Goal: Book appointment/travel/reservation

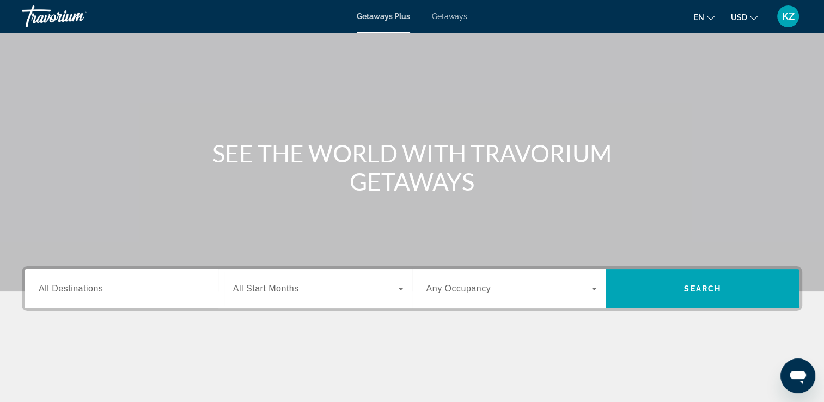
scroll to position [109, 0]
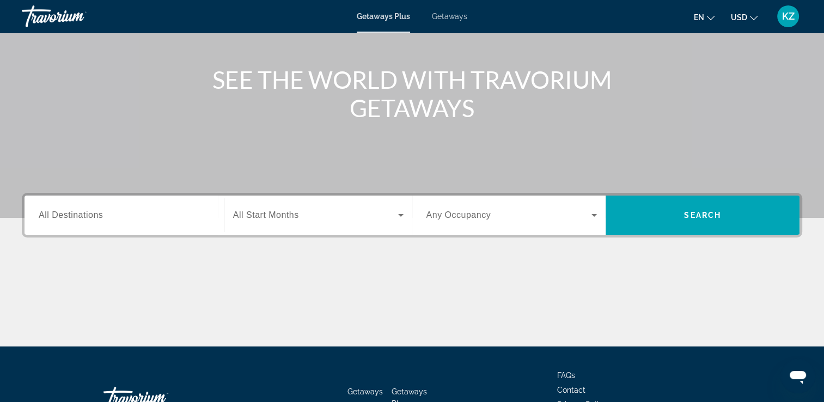
click at [48, 218] on span "All Destinations" at bounding box center [71, 214] width 64 height 9
click at [48, 218] on input "Destination All Destinations" at bounding box center [124, 215] width 171 height 13
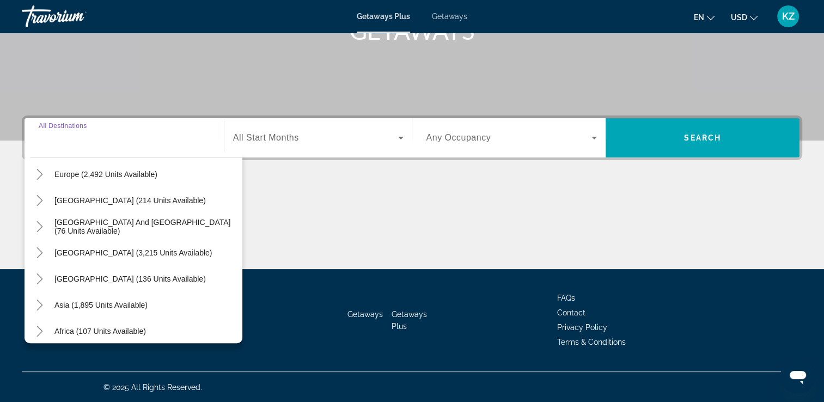
scroll to position [163, 0]
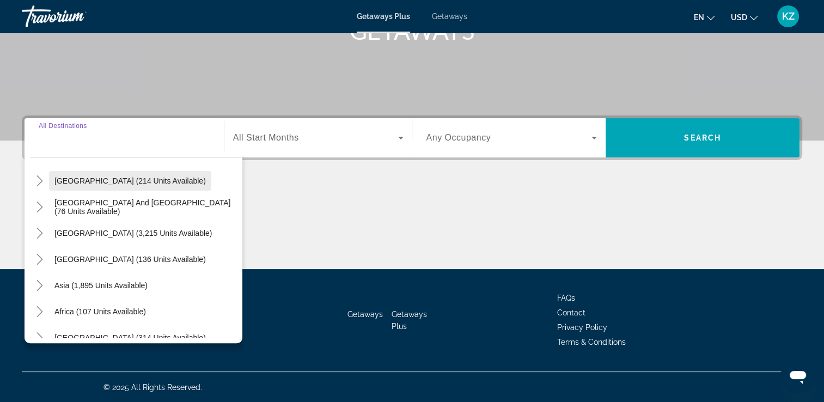
click at [82, 179] on span "[GEOGRAPHIC_DATA] (214 units available)" at bounding box center [129, 180] width 151 height 9
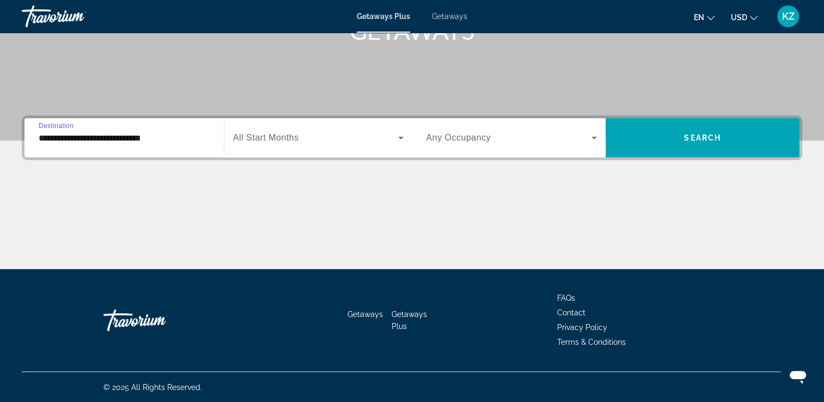
click at [100, 140] on input "**********" at bounding box center [124, 138] width 171 height 13
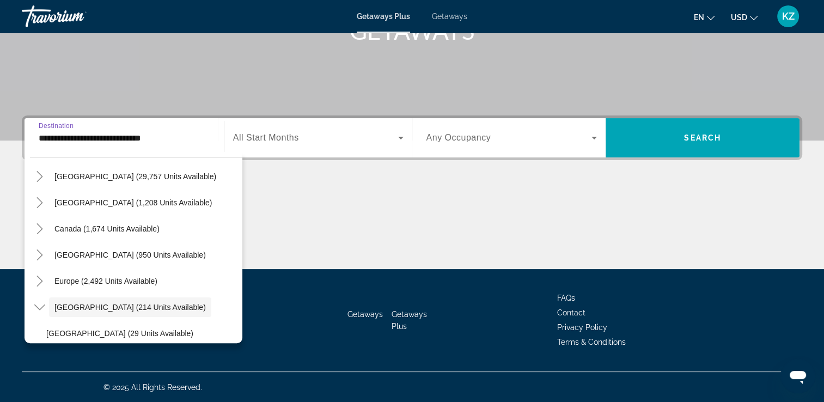
scroll to position [35, 0]
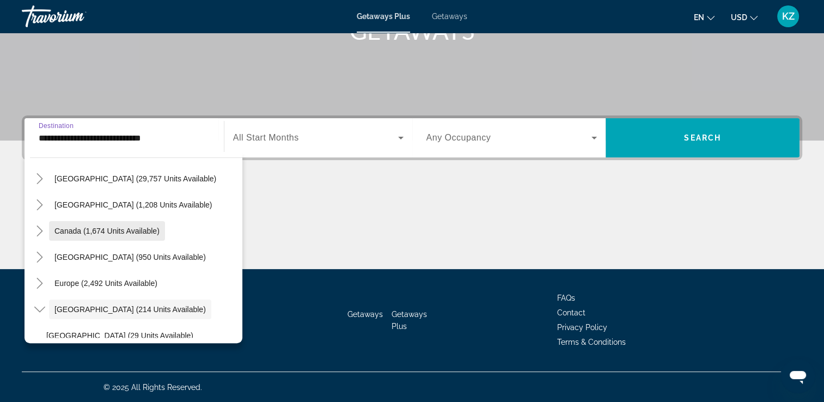
click at [122, 234] on span "Canada (1,674 units available)" at bounding box center [106, 230] width 105 height 9
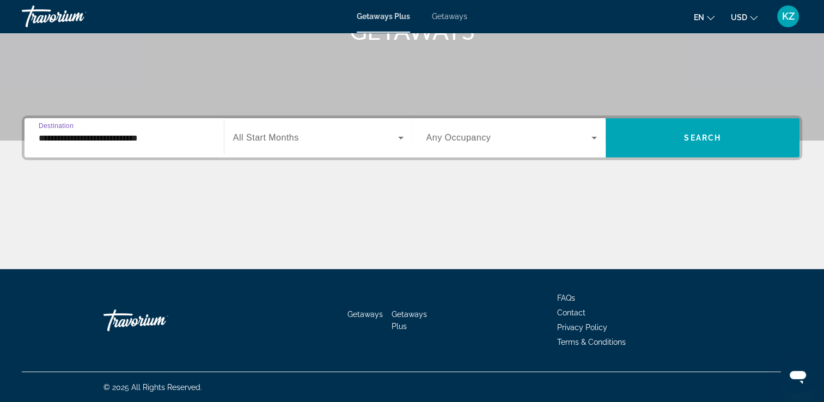
click at [126, 137] on input "**********" at bounding box center [124, 138] width 171 height 13
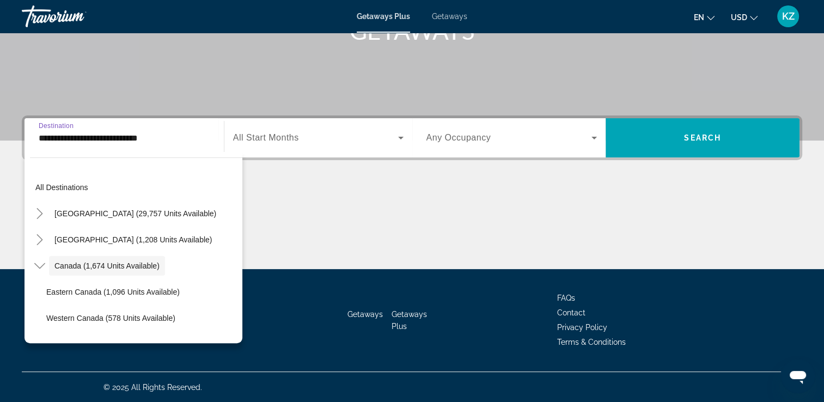
scroll to position [13, 0]
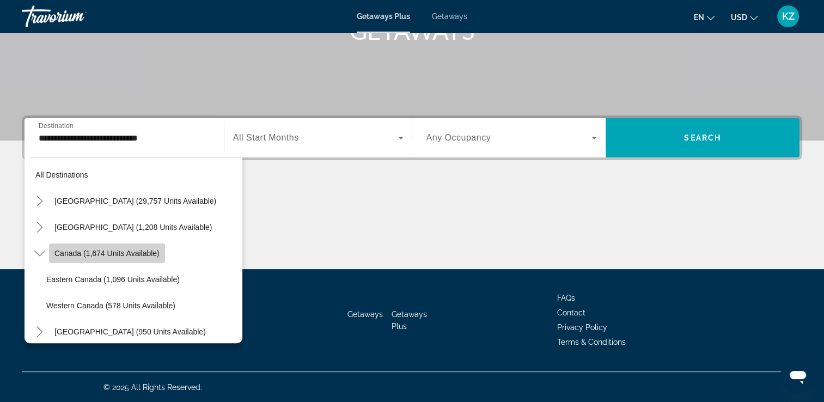
click at [119, 260] on span "Search widget" at bounding box center [107, 253] width 116 height 26
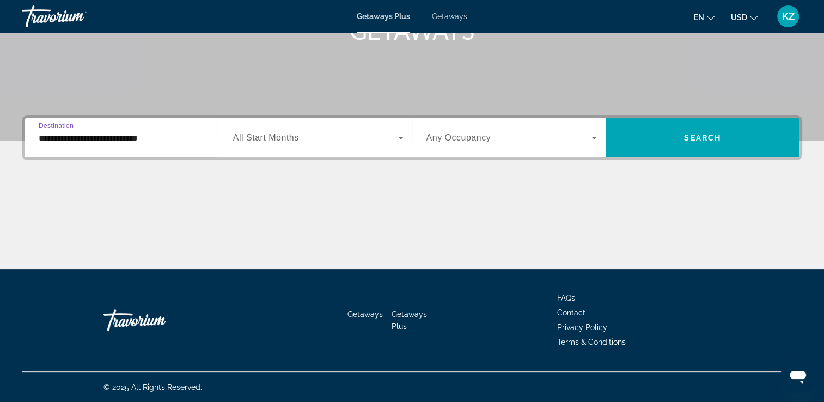
scroll to position [132, 0]
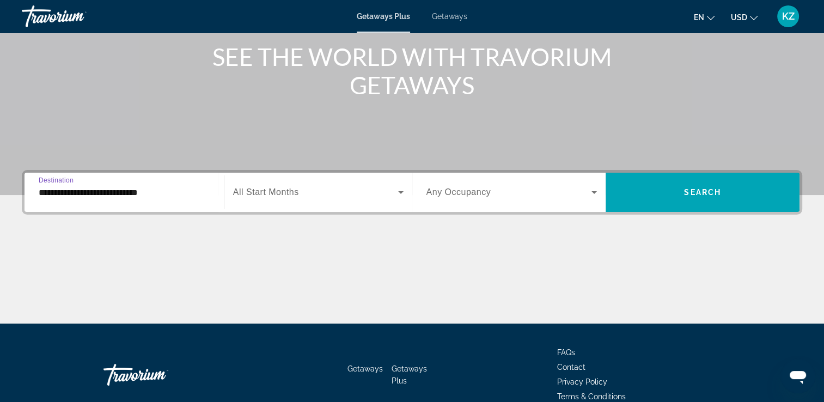
click at [118, 197] on input "**********" at bounding box center [124, 192] width 171 height 13
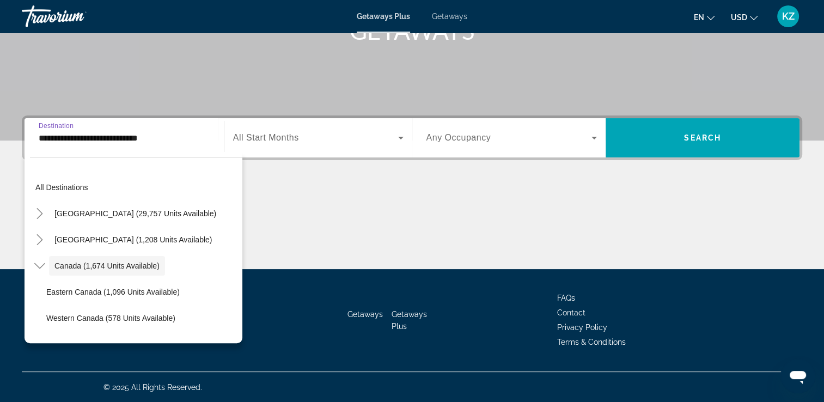
scroll to position [13, 0]
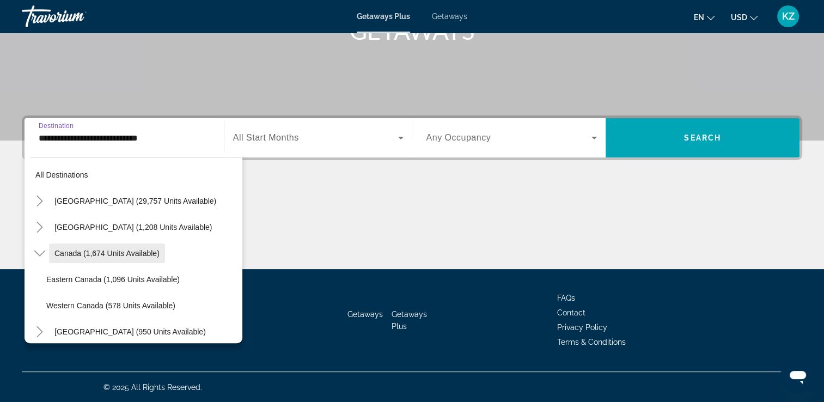
click at [87, 253] on span "Canada (1,674 units available)" at bounding box center [106, 253] width 105 height 9
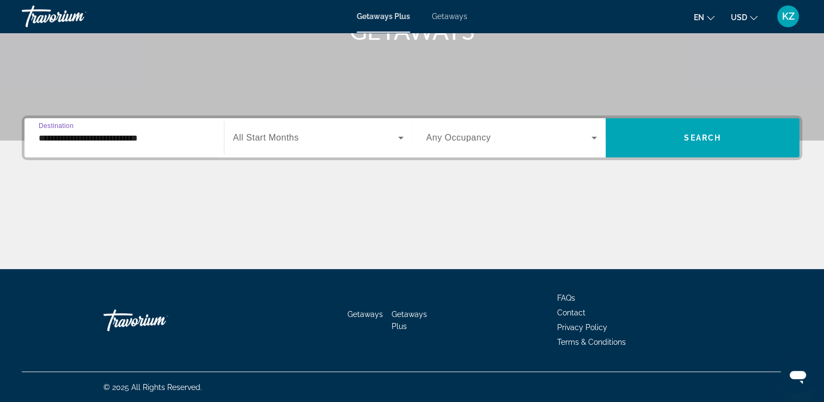
click at [42, 140] on input "**********" at bounding box center [124, 138] width 171 height 13
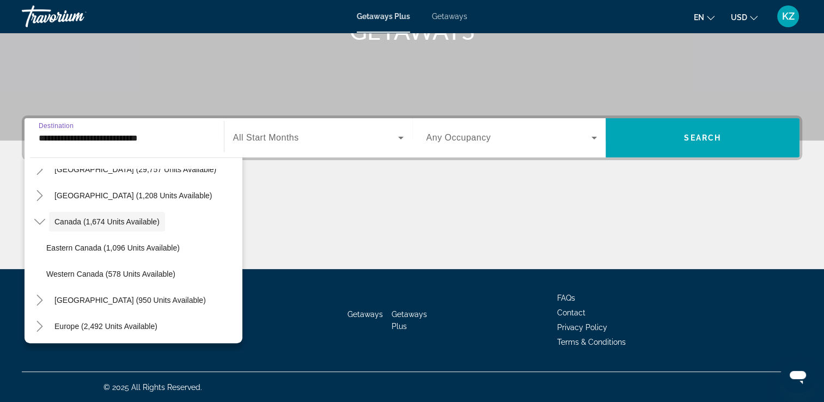
scroll to position [0, 0]
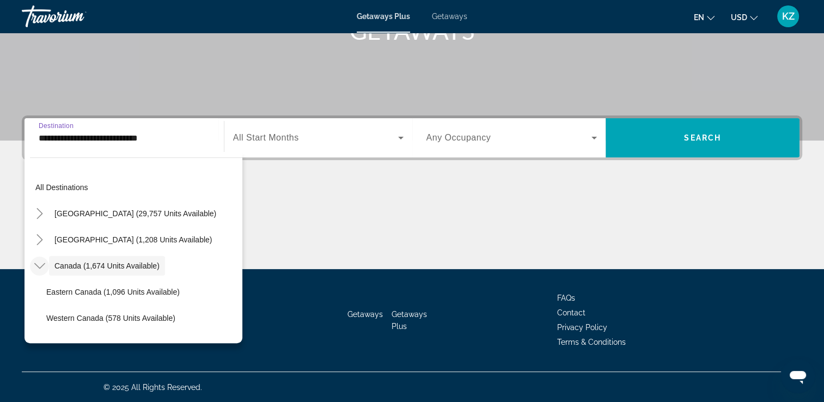
click at [39, 266] on icon "Toggle Canada (1,674 units available)" at bounding box center [39, 265] width 11 height 11
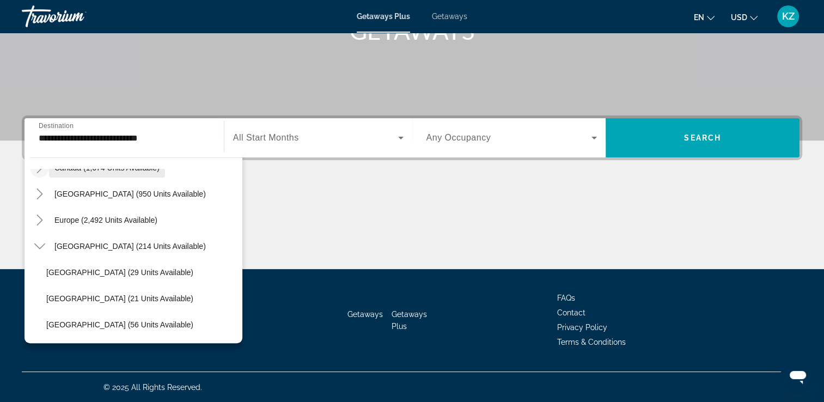
scroll to position [109, 0]
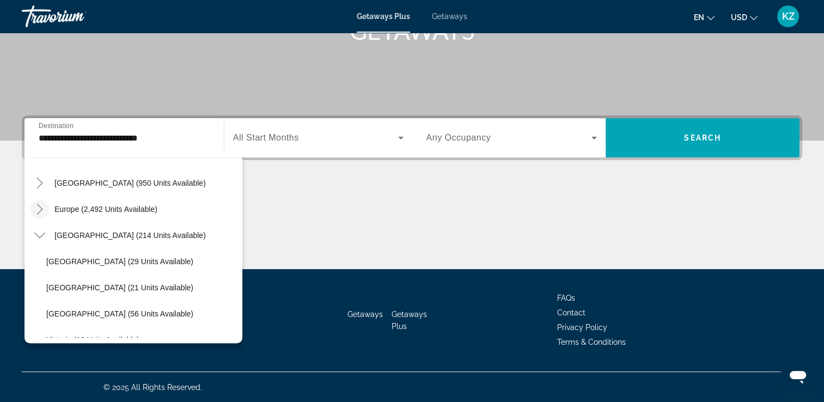
click at [44, 208] on icon "Toggle Europe (2,492 units available)" at bounding box center [39, 209] width 11 height 11
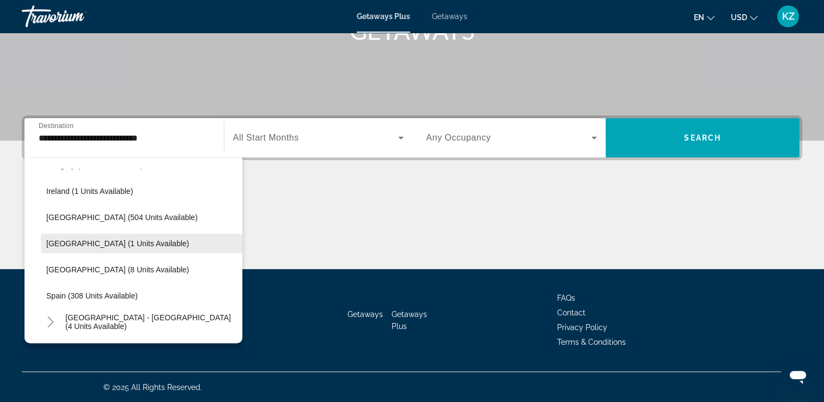
scroll to position [408, 0]
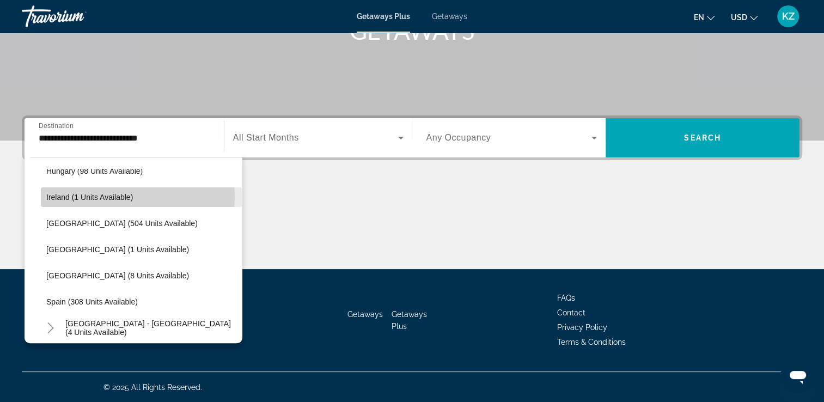
click at [111, 195] on span "Ireland (1 units available)" at bounding box center [89, 197] width 87 height 9
type input "**********"
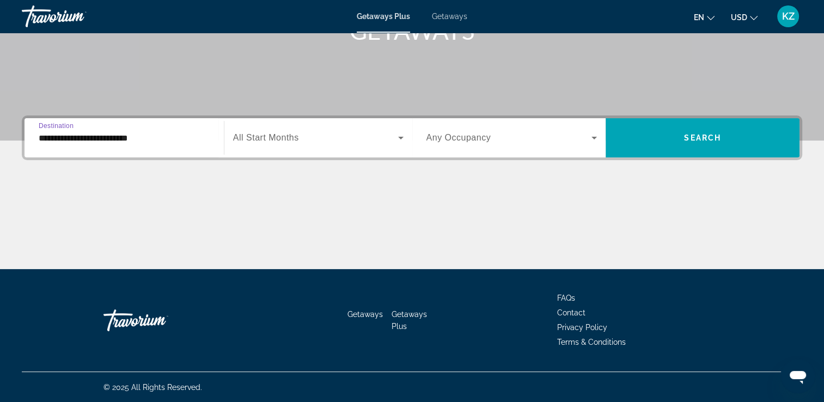
click at [303, 147] on div "Search widget" at bounding box center [318, 137] width 170 height 30
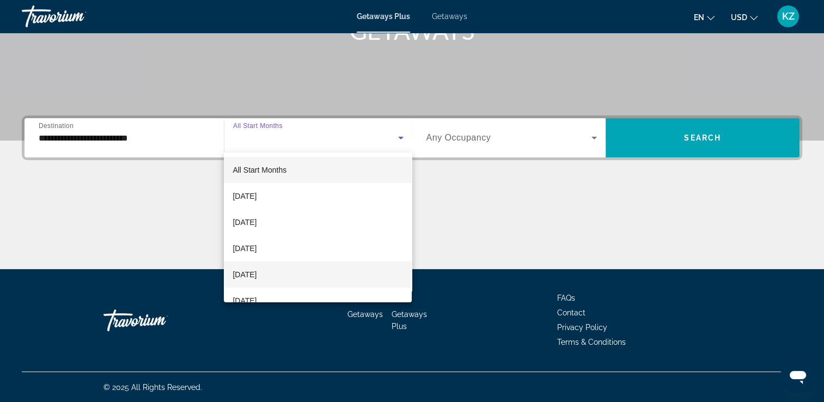
click at [330, 272] on mat-option "[DATE]" at bounding box center [318, 274] width 188 height 26
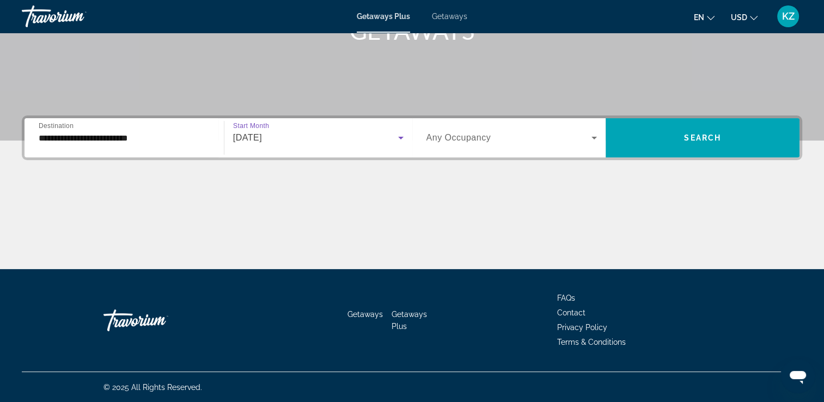
click at [594, 140] on icon "Search widget" at bounding box center [593, 137] width 13 height 13
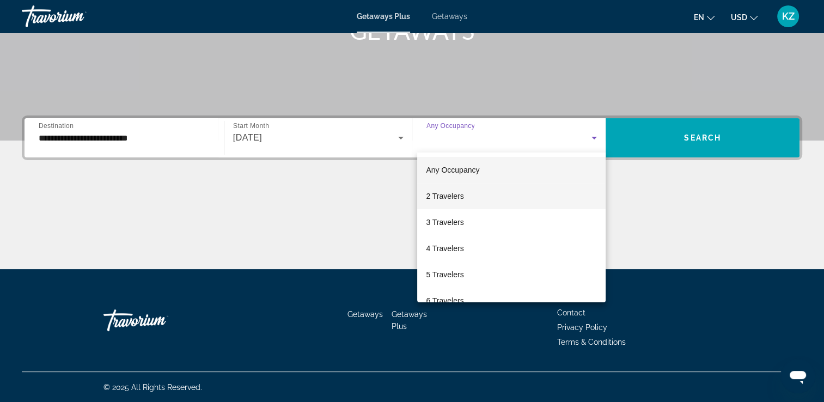
click at [536, 199] on mat-option "2 Travelers" at bounding box center [511, 196] width 188 height 26
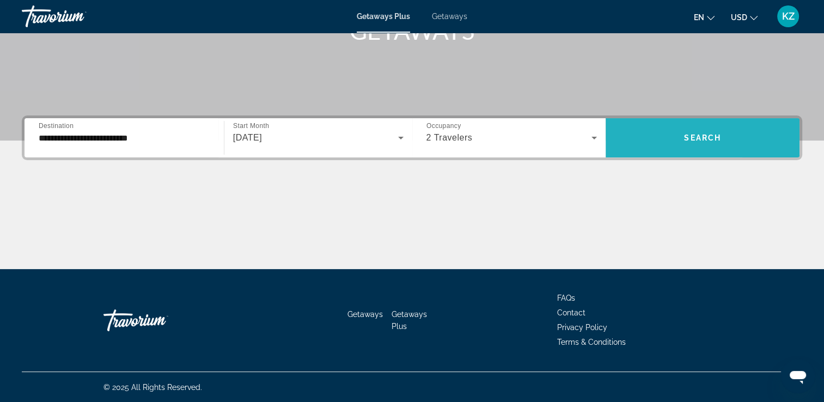
click at [759, 144] on span "Search widget" at bounding box center [702, 138] width 194 height 26
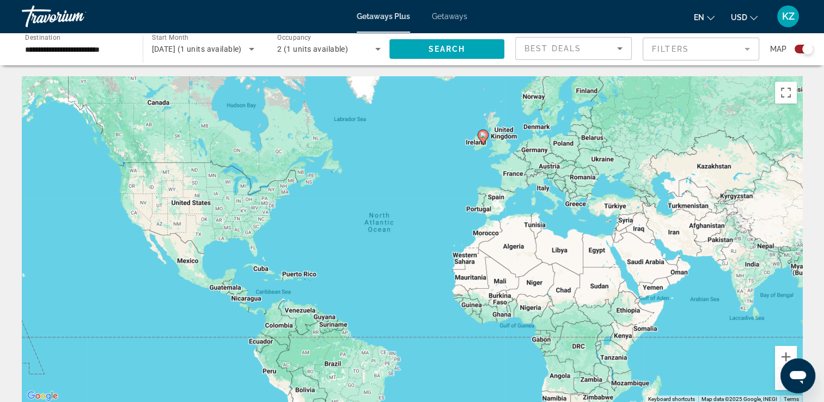
click at [485, 134] on image "Main content" at bounding box center [483, 135] width 7 height 7
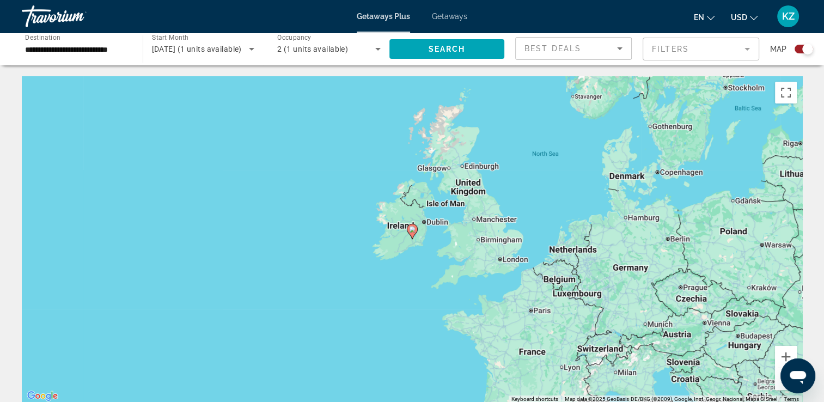
click at [416, 232] on g "Main content" at bounding box center [412, 231] width 11 height 15
type input "**********"
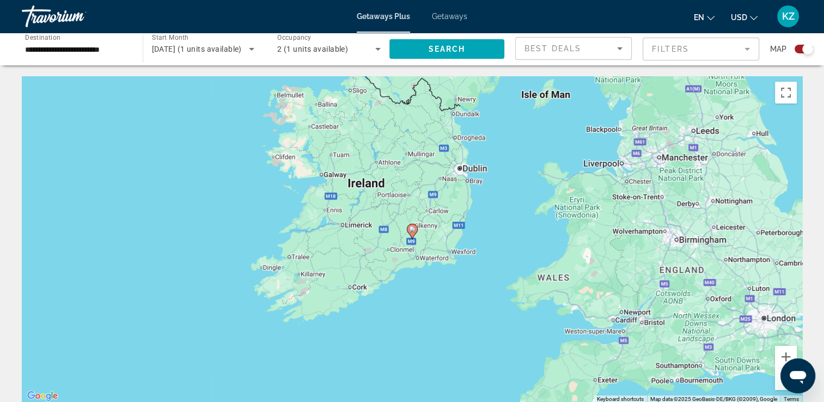
click at [416, 231] on icon "Main content" at bounding box center [412, 231] width 10 height 14
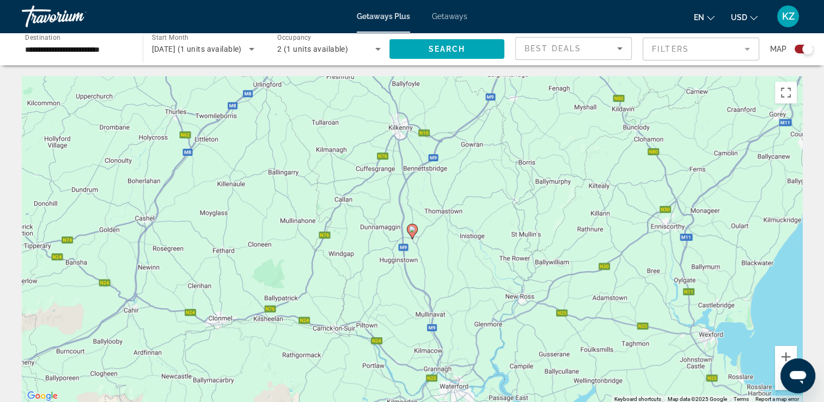
click at [413, 231] on image "Main content" at bounding box center [412, 229] width 7 height 7
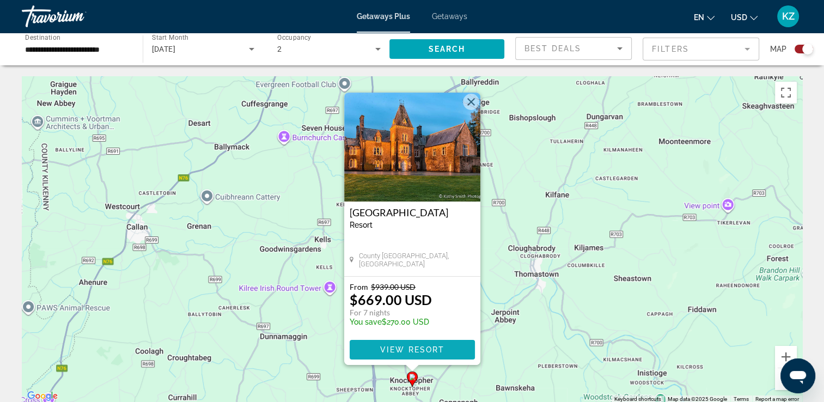
click at [438, 346] on span "View Resort" at bounding box center [411, 349] width 64 height 9
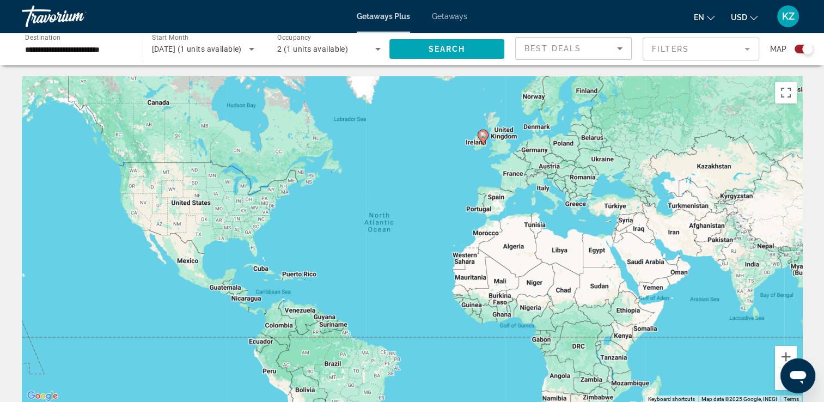
click at [479, 133] on icon "Main content" at bounding box center [482, 137] width 10 height 14
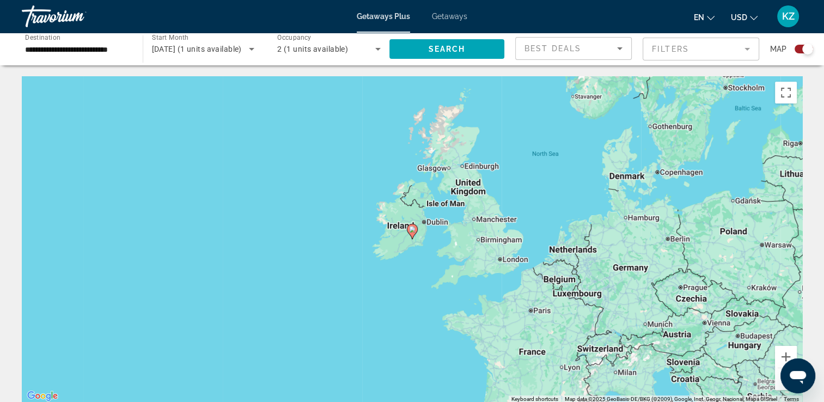
click at [416, 229] on icon "Main content" at bounding box center [412, 231] width 10 height 14
type input "**********"
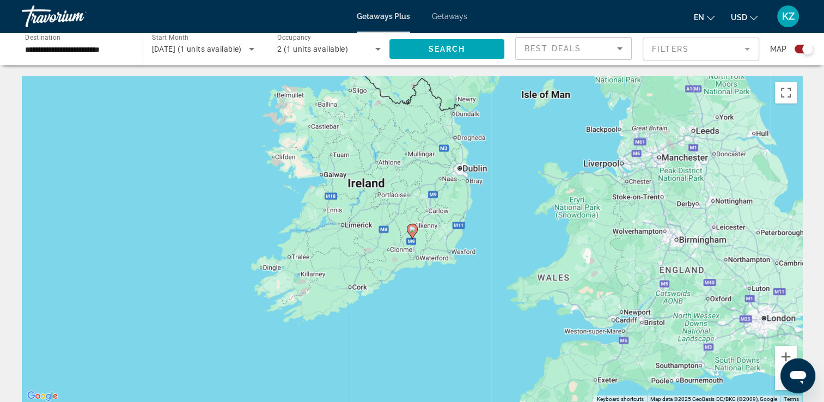
click at [750, 15] on icon "Change currency" at bounding box center [754, 18] width 8 height 8
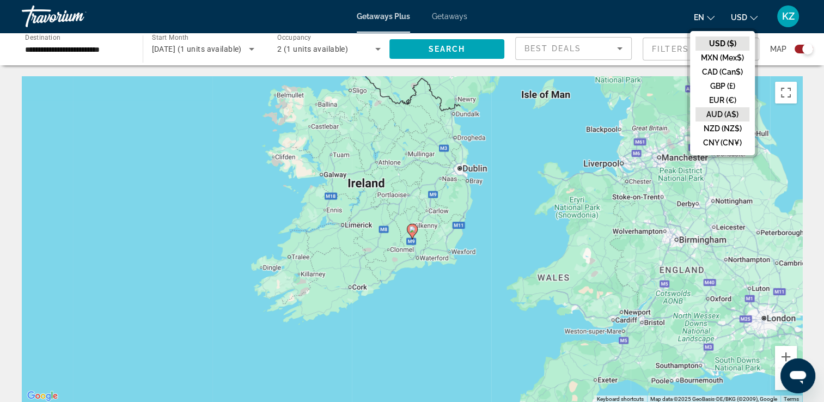
click at [720, 107] on button "AUD (A$)" at bounding box center [722, 114] width 54 height 14
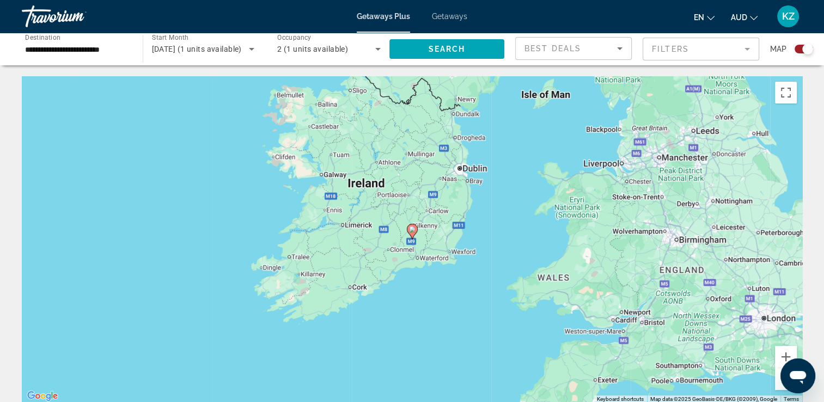
click at [411, 231] on image "Main content" at bounding box center [412, 229] width 7 height 7
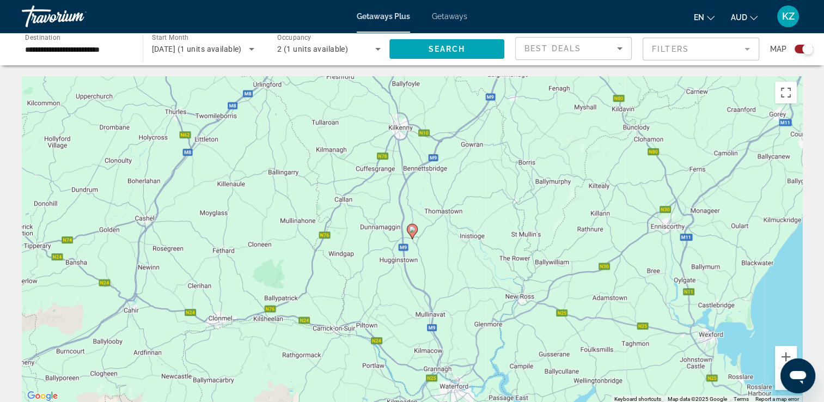
click at [411, 231] on image "Main content" at bounding box center [412, 229] width 7 height 7
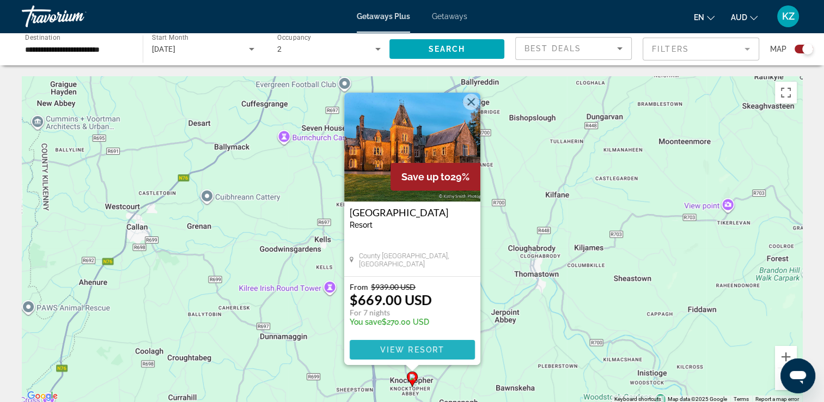
click at [431, 346] on span "View Resort" at bounding box center [411, 349] width 64 height 9
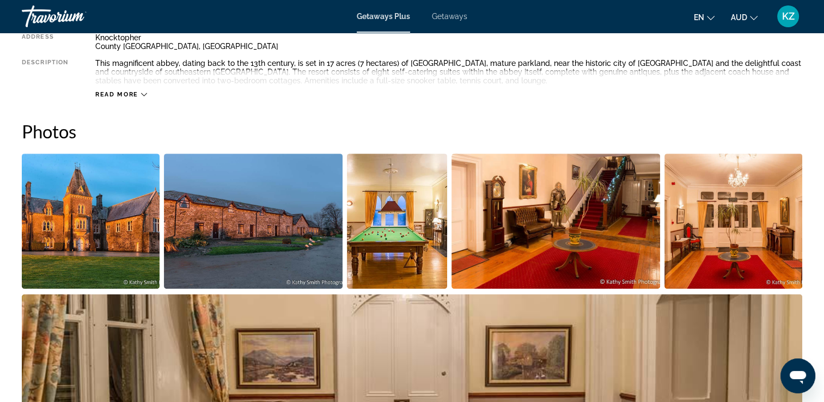
scroll to position [449, 0]
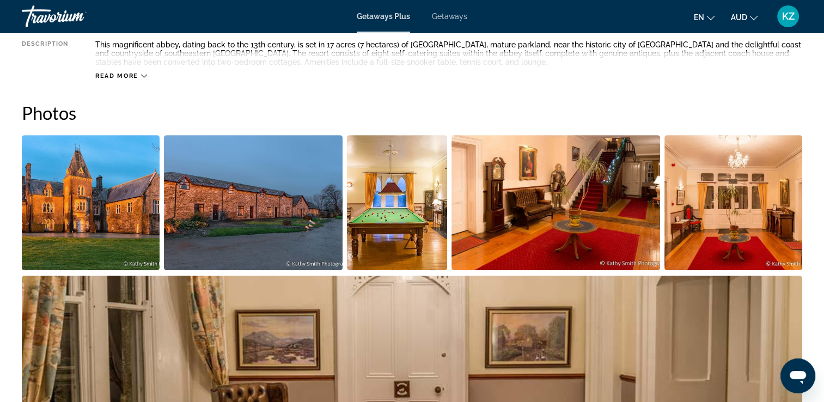
click at [106, 188] on img "Open full-screen image slider" at bounding box center [91, 202] width 138 height 135
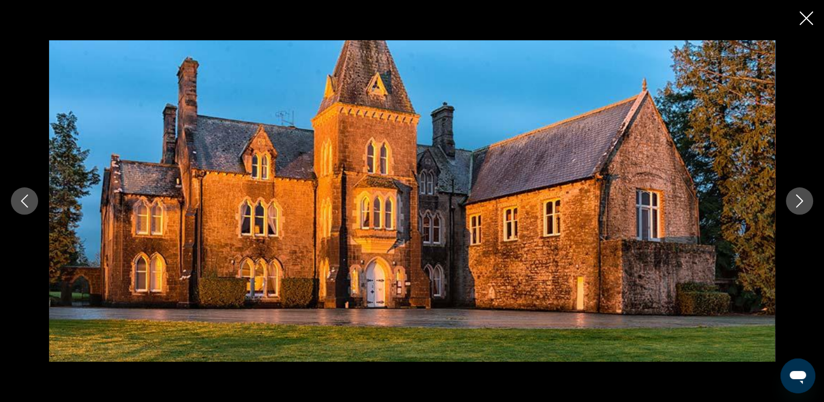
click at [29, 200] on icon "Previous image" at bounding box center [24, 200] width 13 height 13
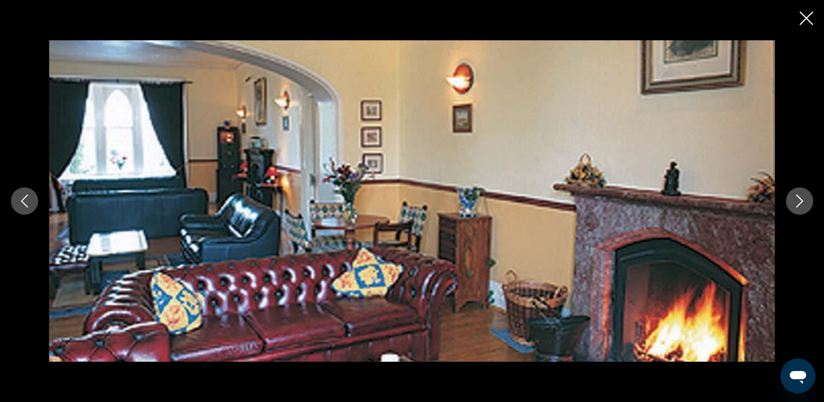
click at [20, 201] on icon "Previous image" at bounding box center [24, 200] width 13 height 13
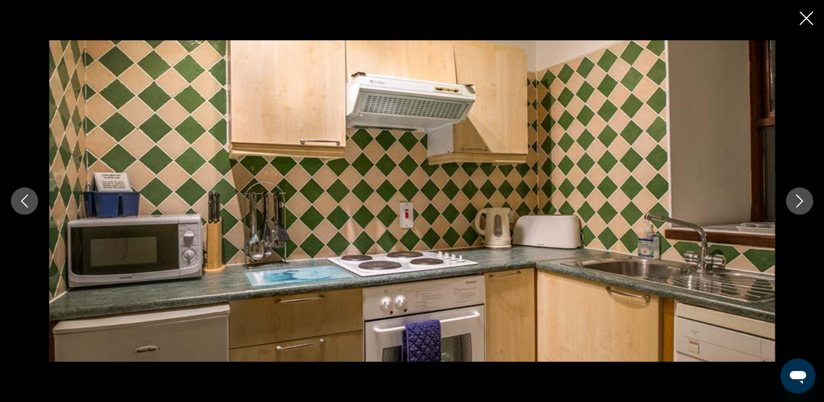
click at [20, 201] on icon "Previous image" at bounding box center [24, 200] width 13 height 13
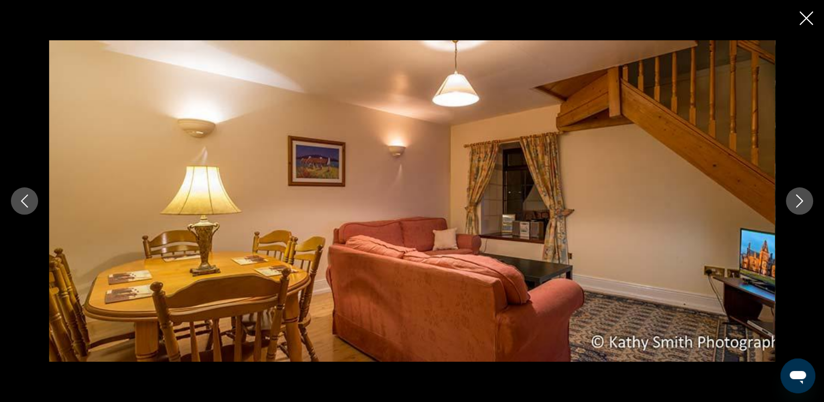
click at [20, 201] on icon "Previous image" at bounding box center [24, 200] width 13 height 13
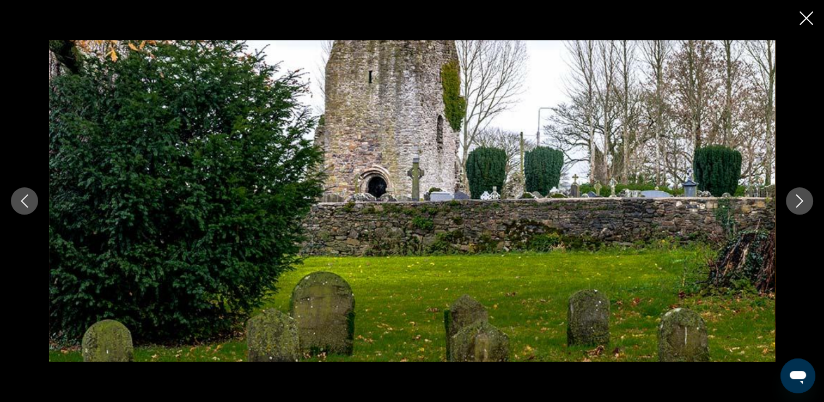
click at [17, 206] on button "Previous image" at bounding box center [24, 200] width 27 height 27
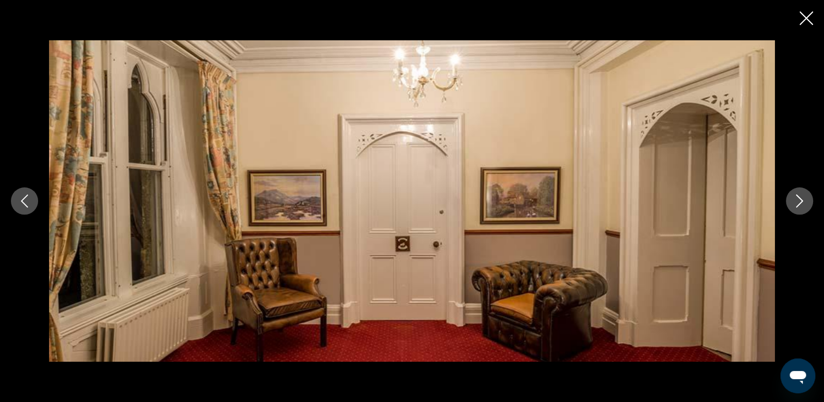
click at [17, 206] on button "Previous image" at bounding box center [24, 200] width 27 height 27
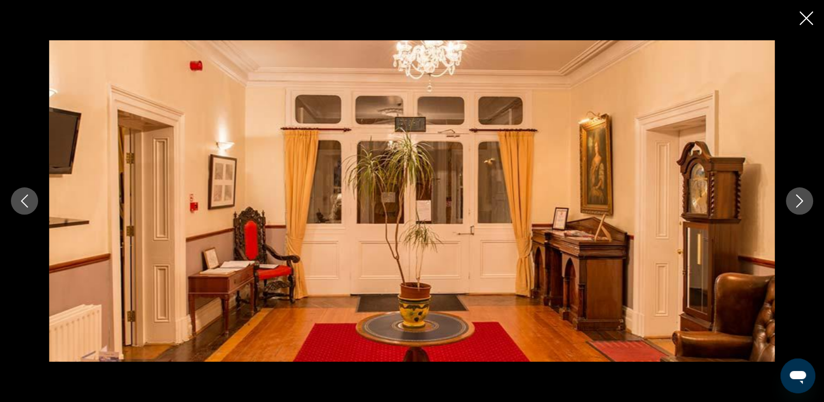
click at [22, 199] on icon "Previous image" at bounding box center [24, 200] width 13 height 13
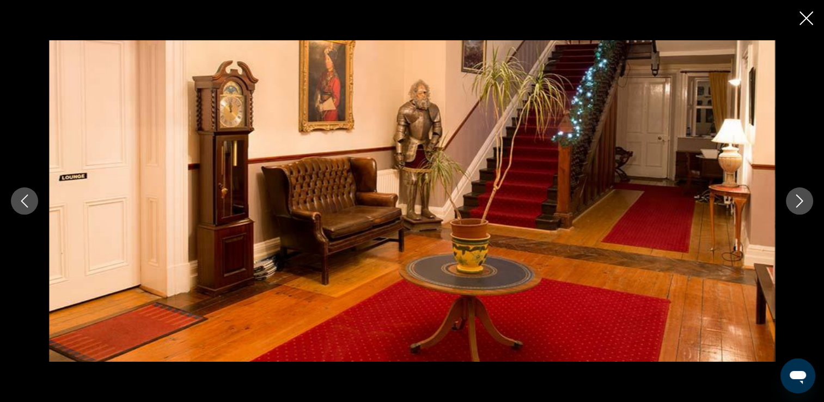
click at [26, 198] on icon "Previous image" at bounding box center [24, 200] width 13 height 13
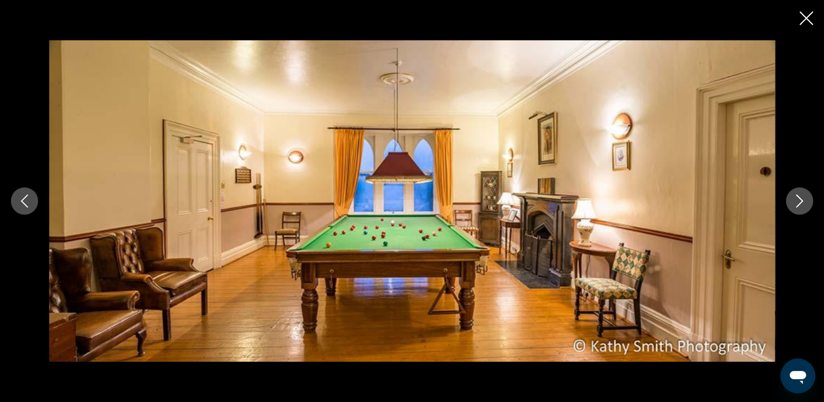
click at [26, 198] on icon "Previous image" at bounding box center [24, 200] width 13 height 13
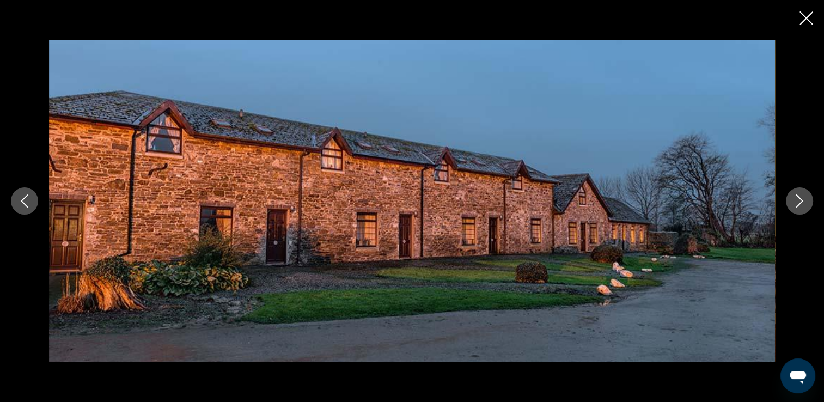
click at [26, 199] on icon "Previous image" at bounding box center [24, 200] width 13 height 13
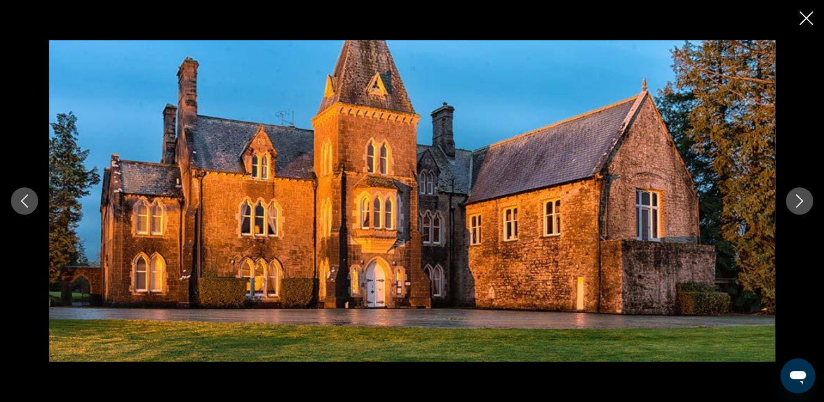
click at [26, 199] on icon "Previous image" at bounding box center [24, 200] width 13 height 13
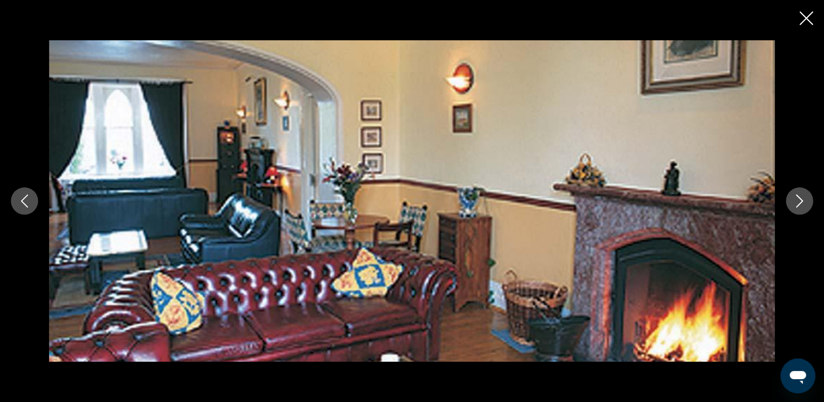
click at [26, 199] on icon "Previous image" at bounding box center [24, 200] width 13 height 13
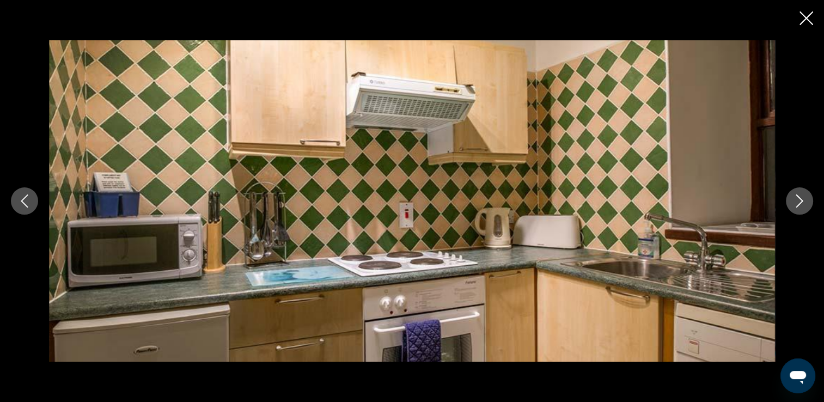
click at [26, 199] on icon "Previous image" at bounding box center [24, 200] width 13 height 13
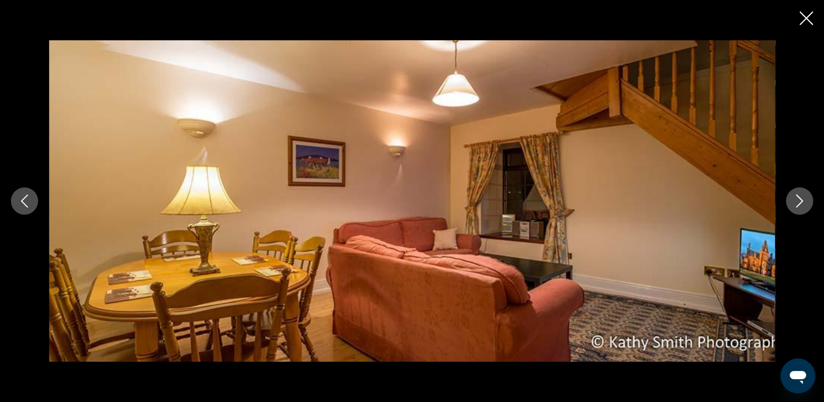
click at [26, 199] on icon "Previous image" at bounding box center [24, 200] width 13 height 13
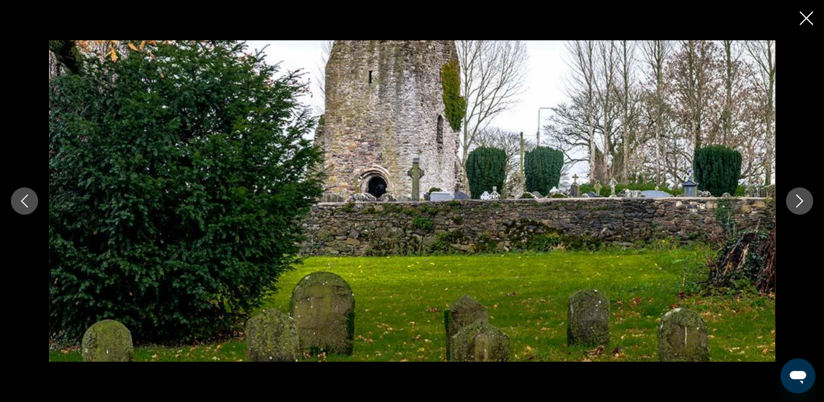
click at [26, 201] on icon "Previous image" at bounding box center [24, 200] width 13 height 13
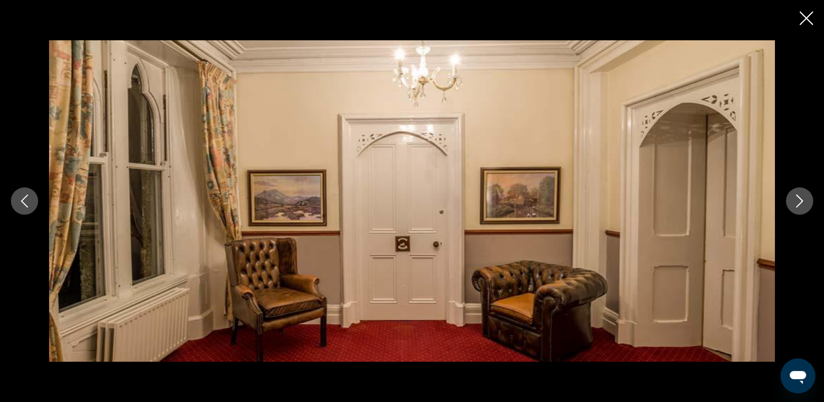
click at [26, 201] on icon "Previous image" at bounding box center [24, 200] width 13 height 13
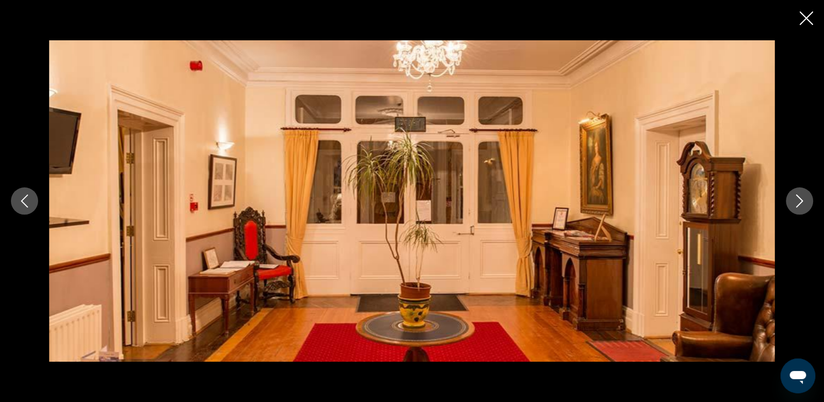
click at [28, 204] on icon "Previous image" at bounding box center [24, 200] width 13 height 13
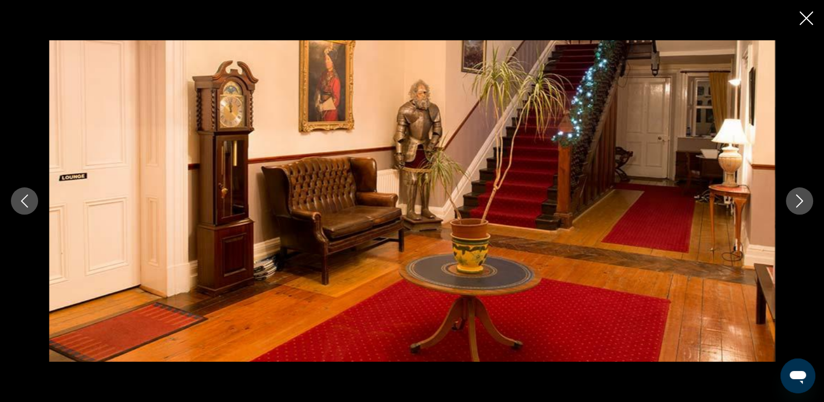
click at [49, 179] on img "Main content" at bounding box center [412, 200] width 726 height 321
click at [25, 201] on icon "Previous image" at bounding box center [24, 200] width 13 height 13
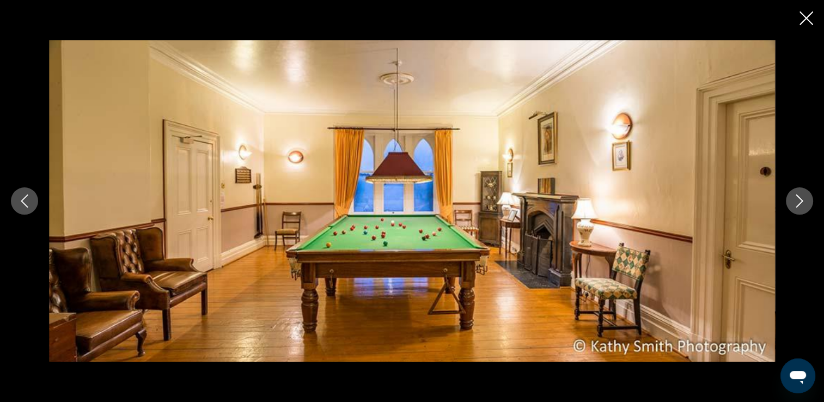
click at [25, 201] on icon "Previous image" at bounding box center [24, 200] width 13 height 13
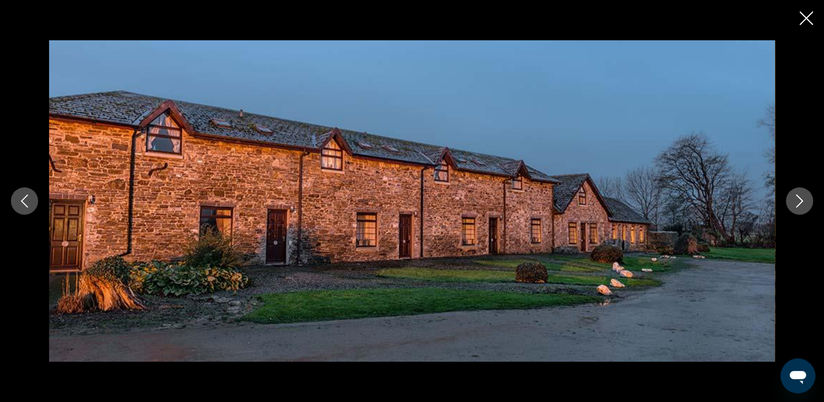
scroll to position [285, 0]
click at [812, 15] on div "prev next" at bounding box center [412, 201] width 824 height 402
click at [800, 17] on icon "Close slideshow" at bounding box center [806, 18] width 14 height 14
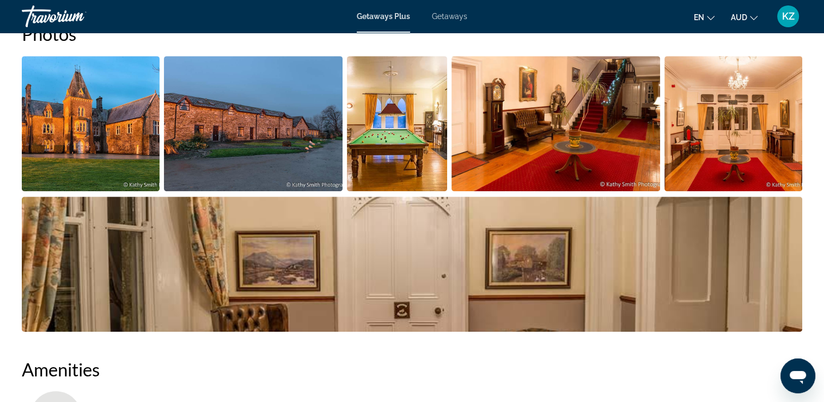
scroll to position [503, 0]
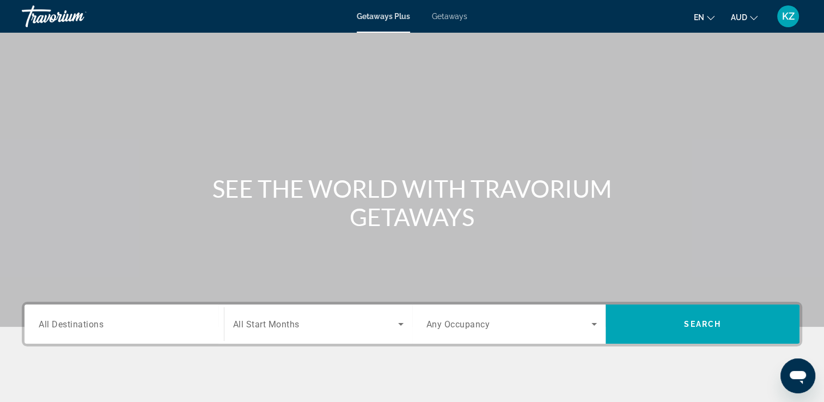
click at [86, 324] on span "All Destinations" at bounding box center [71, 323] width 65 height 10
click at [86, 324] on input "Destination All Destinations" at bounding box center [124, 324] width 171 height 13
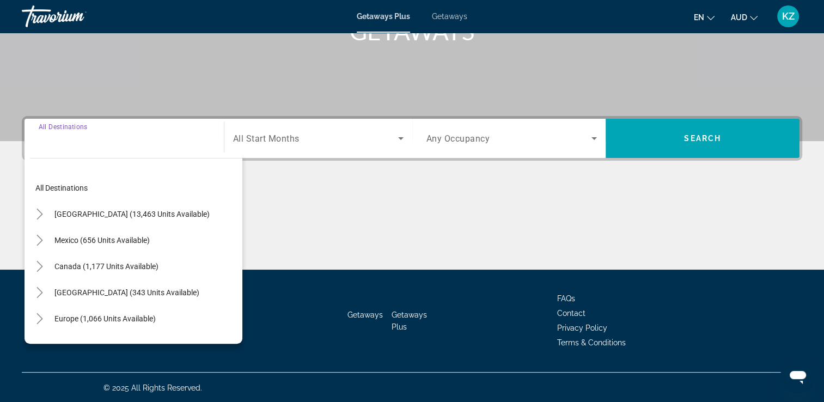
scroll to position [186, 0]
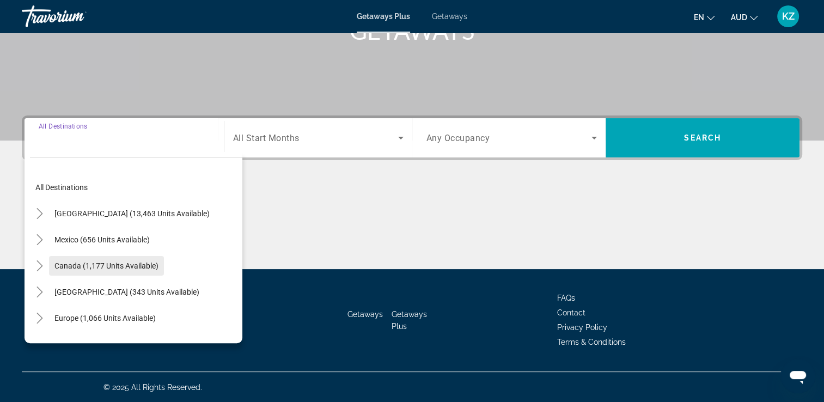
click at [107, 259] on span "Search widget" at bounding box center [106, 266] width 115 height 26
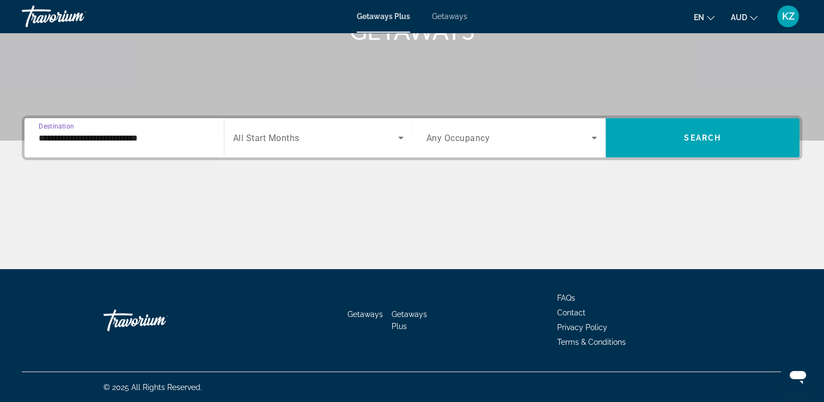
click at [287, 141] on span "All Start Months" at bounding box center [266, 138] width 66 height 10
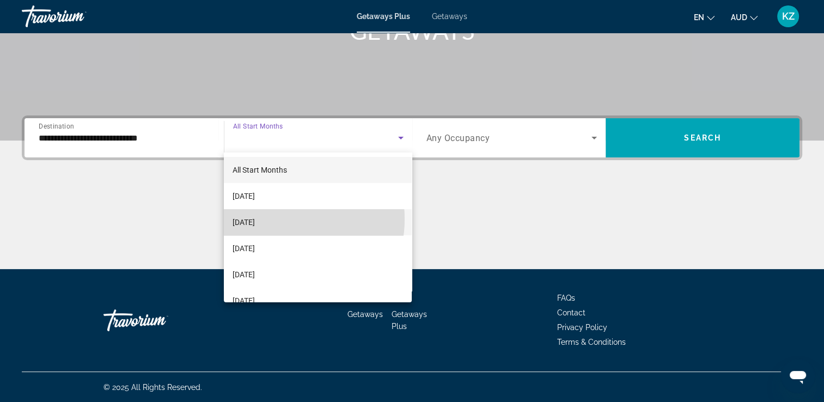
click at [255, 219] on span "[DATE]" at bounding box center [243, 222] width 22 height 13
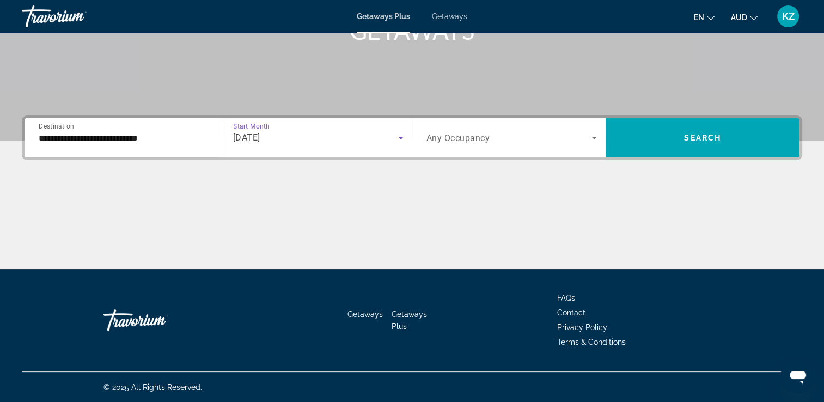
click at [484, 131] on div "Search widget" at bounding box center [511, 137] width 171 height 30
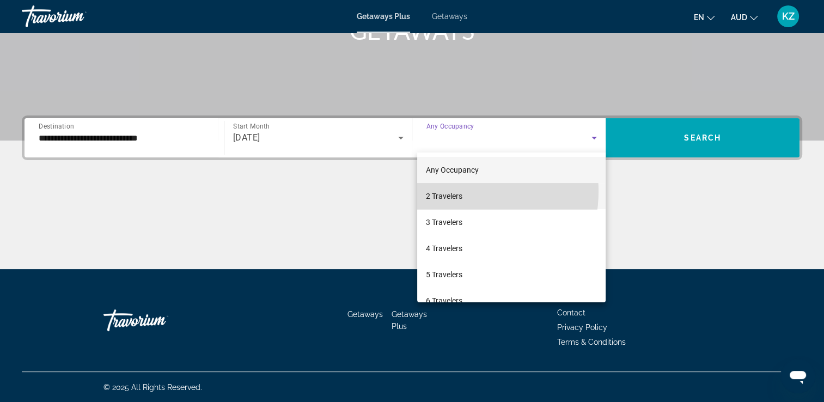
click at [455, 192] on span "2 Travelers" at bounding box center [444, 195] width 36 height 13
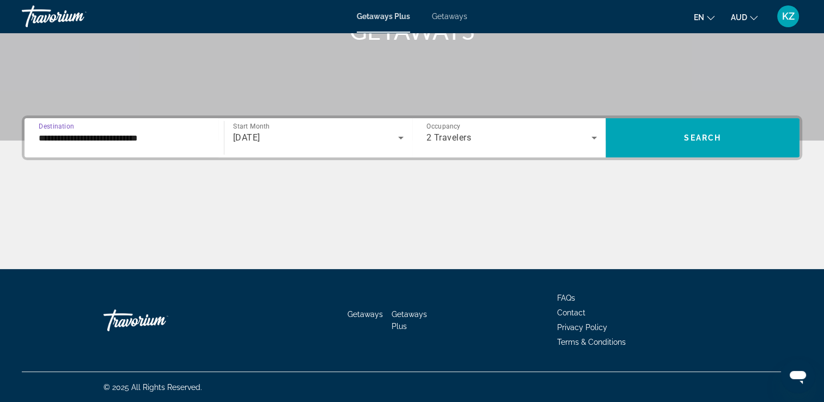
click at [143, 141] on input "**********" at bounding box center [124, 138] width 171 height 13
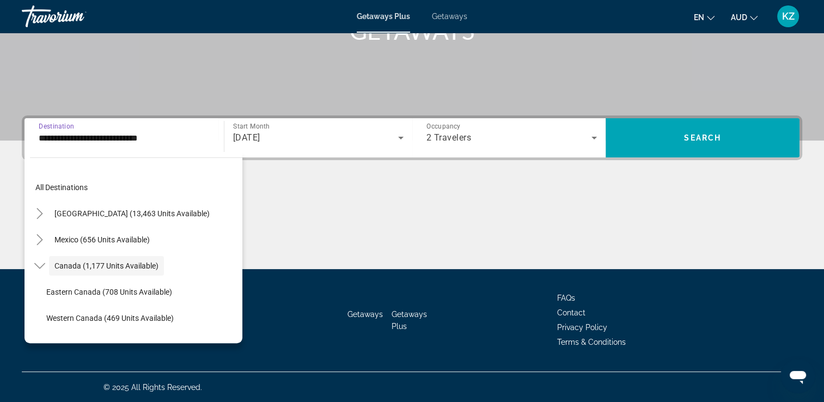
scroll to position [13, 0]
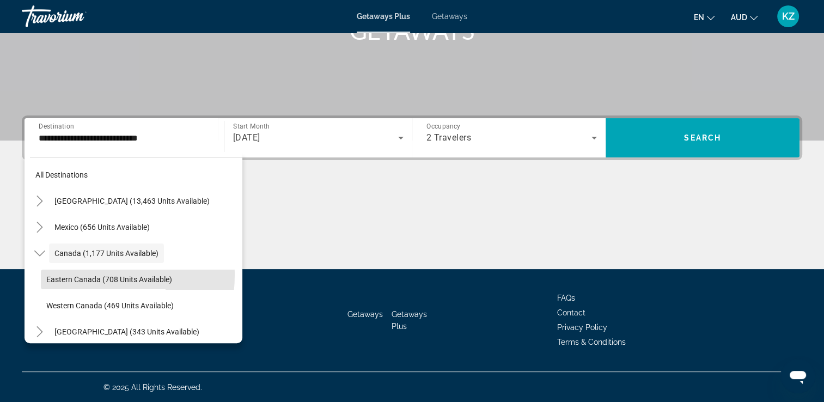
click at [64, 275] on span "Eastern Canada (708 units available)" at bounding box center [109, 279] width 126 height 9
type input "**********"
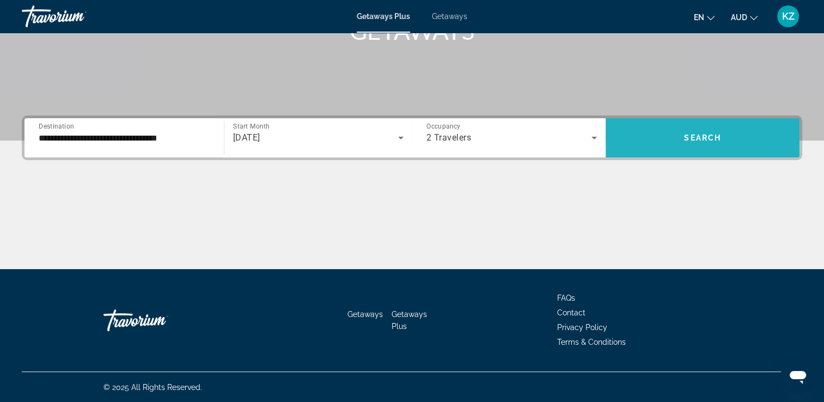
click at [694, 134] on span "Search" at bounding box center [702, 137] width 37 height 9
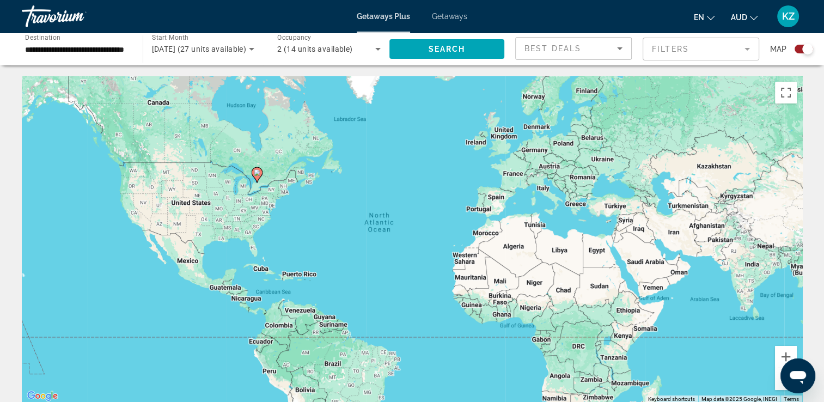
click at [257, 171] on image "Main content" at bounding box center [257, 172] width 7 height 7
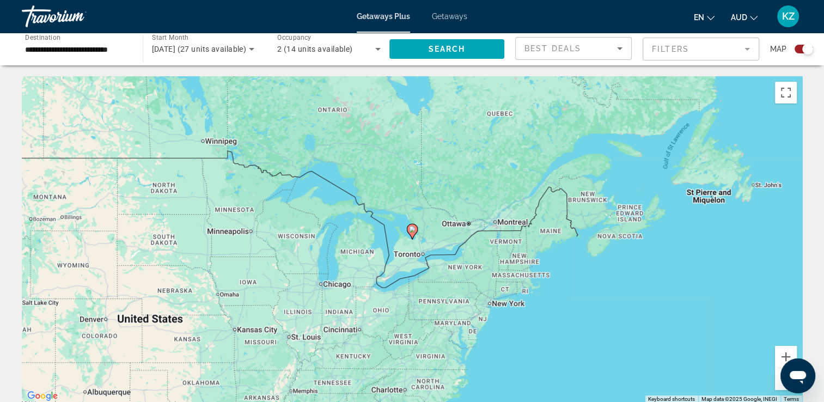
click at [410, 228] on image "Main content" at bounding box center [412, 229] width 7 height 7
type input "**********"
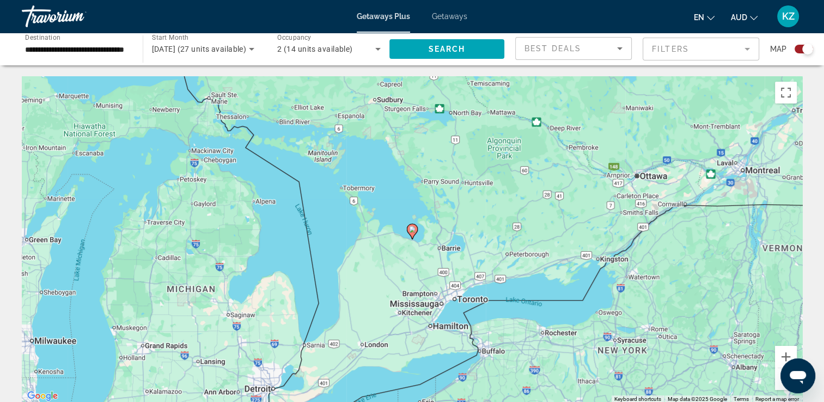
click at [410, 228] on image "Main content" at bounding box center [412, 229] width 7 height 7
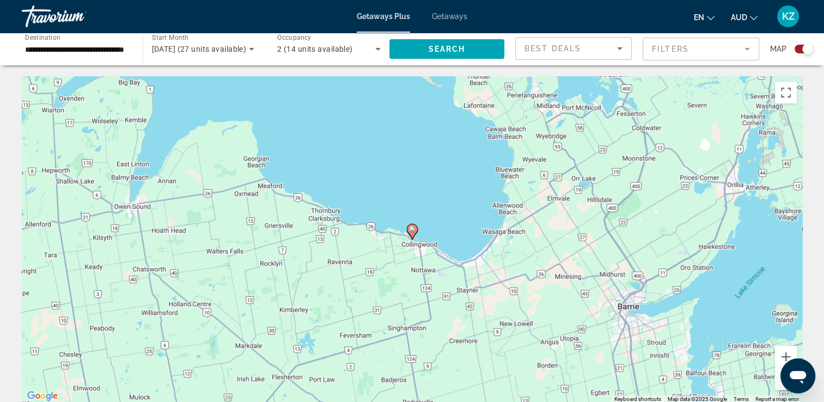
click at [409, 228] on image "Main content" at bounding box center [412, 229] width 7 height 7
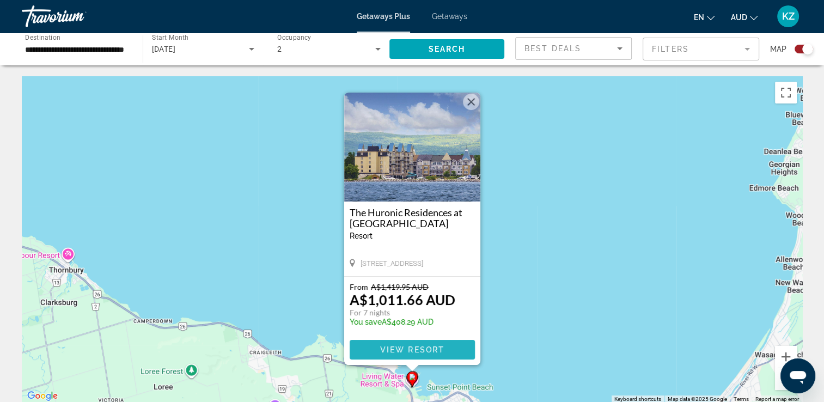
click at [403, 347] on span "View Resort" at bounding box center [411, 349] width 64 height 9
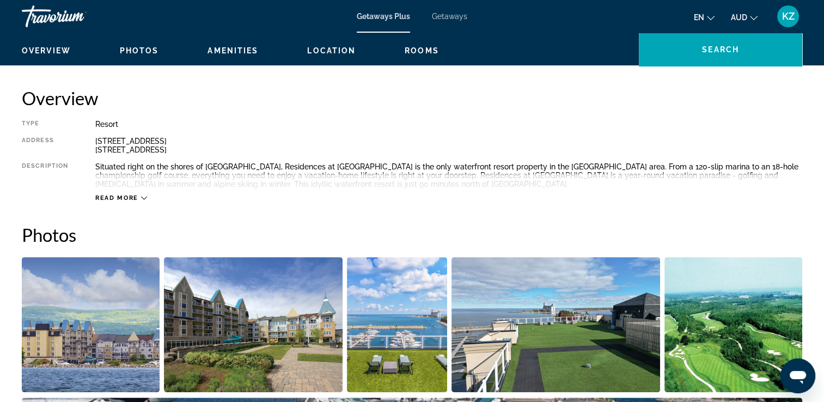
scroll to position [436, 0]
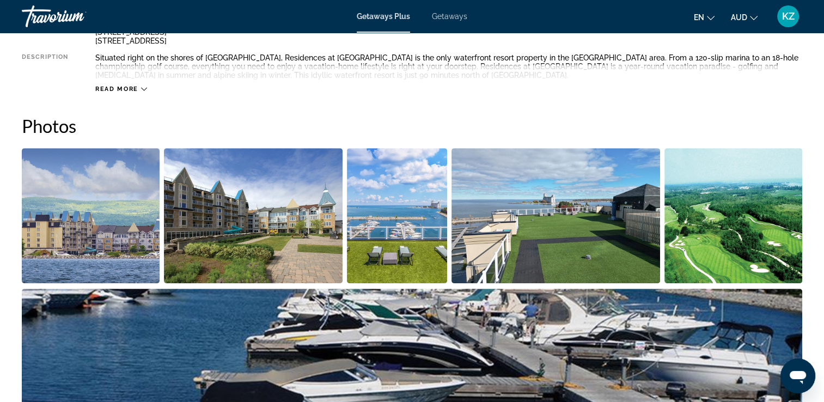
click at [109, 188] on img "Open full-screen image slider" at bounding box center [91, 215] width 138 height 135
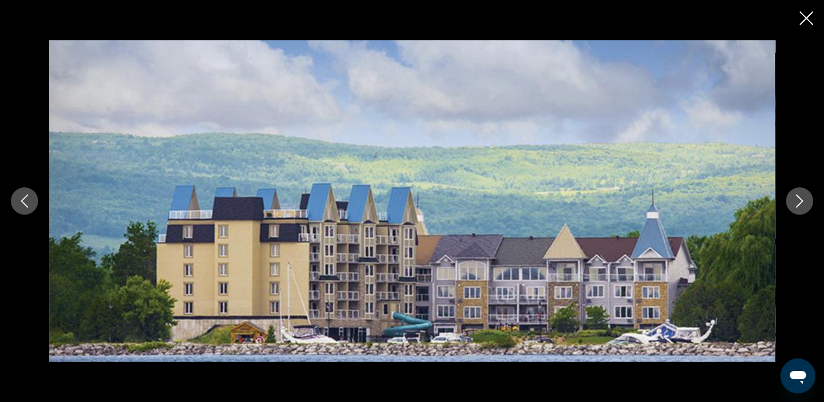
click at [805, 199] on icon "Next image" at bounding box center [799, 200] width 13 height 13
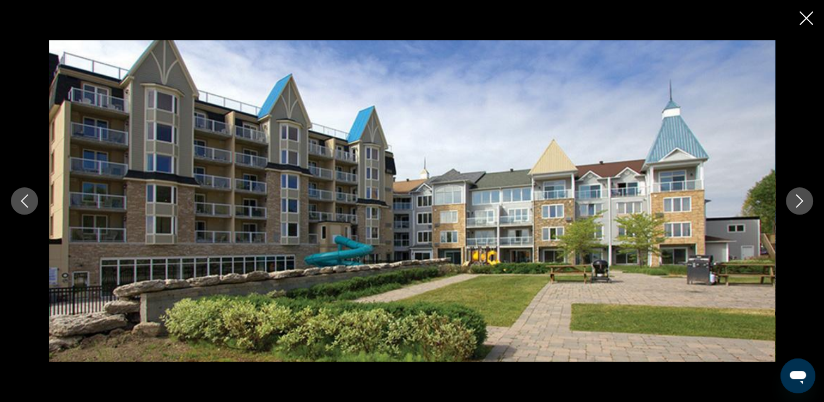
click at [805, 199] on icon "Next image" at bounding box center [799, 200] width 13 height 13
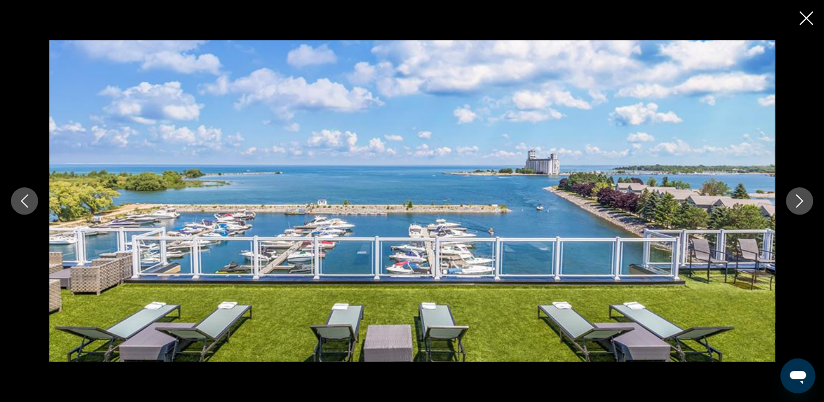
click at [801, 199] on icon "Next image" at bounding box center [799, 200] width 13 height 13
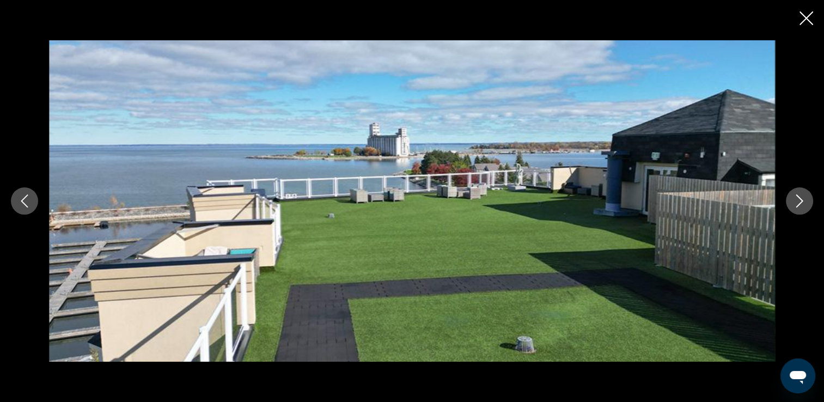
click at [801, 199] on icon "Next image" at bounding box center [799, 200] width 13 height 13
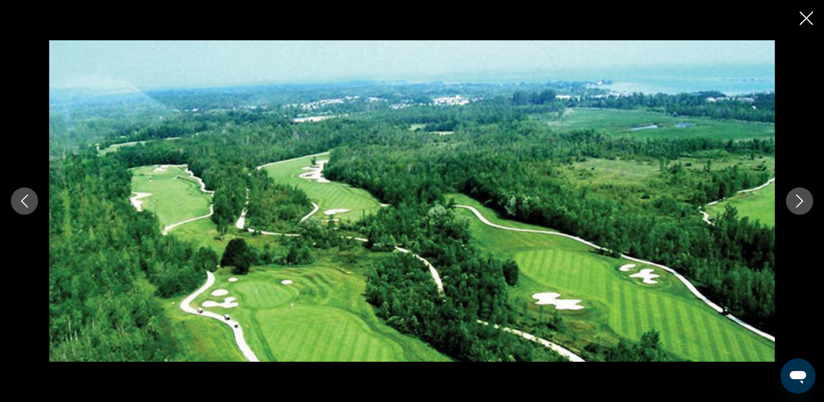
click at [798, 199] on icon "Next image" at bounding box center [799, 200] width 13 height 13
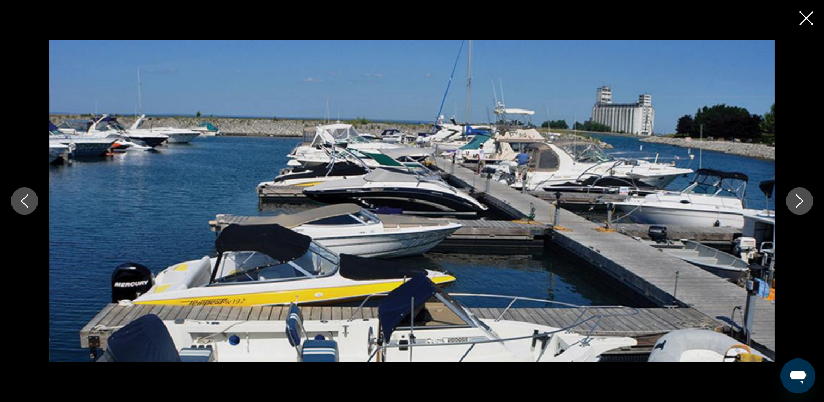
click at [798, 199] on icon "Next image" at bounding box center [799, 200] width 13 height 13
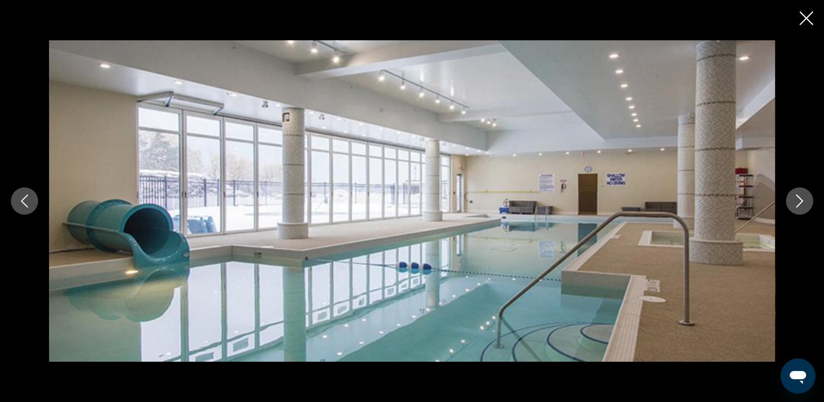
click at [798, 199] on icon "Next image" at bounding box center [799, 200] width 13 height 13
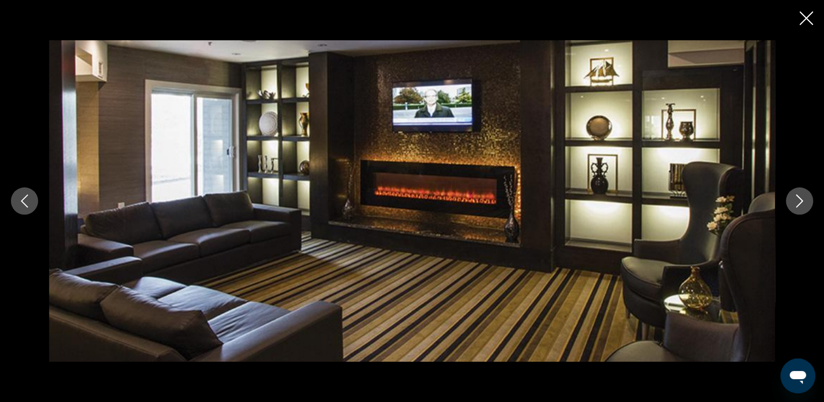
click at [793, 199] on icon "Next image" at bounding box center [799, 200] width 13 height 13
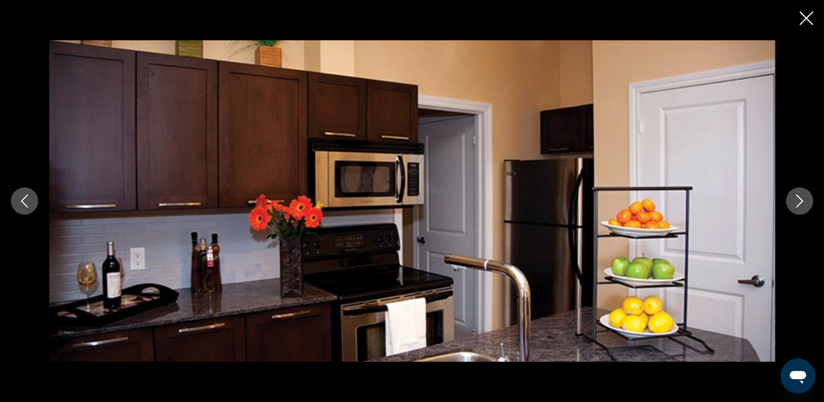
click at [792, 201] on button "Next image" at bounding box center [799, 200] width 27 height 27
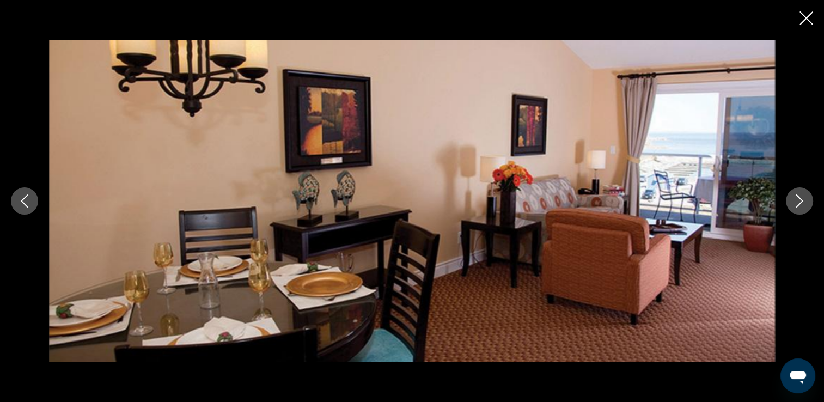
click at [792, 201] on button "Next image" at bounding box center [799, 200] width 27 height 27
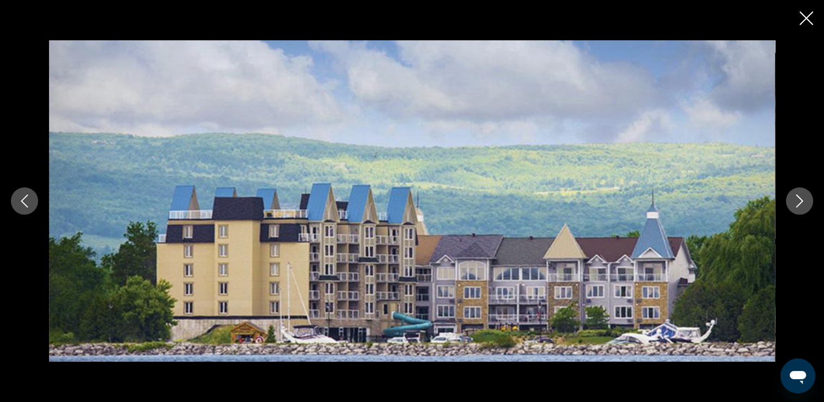
click at [789, 202] on button "Next image" at bounding box center [799, 200] width 27 height 27
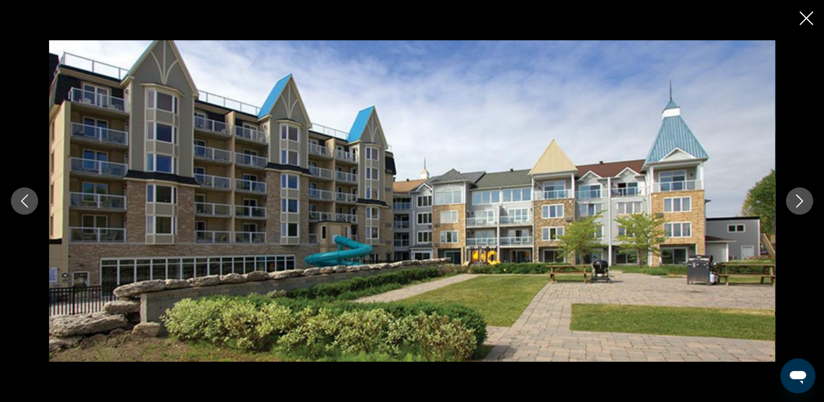
click at [786, 202] on button "Next image" at bounding box center [799, 200] width 27 height 27
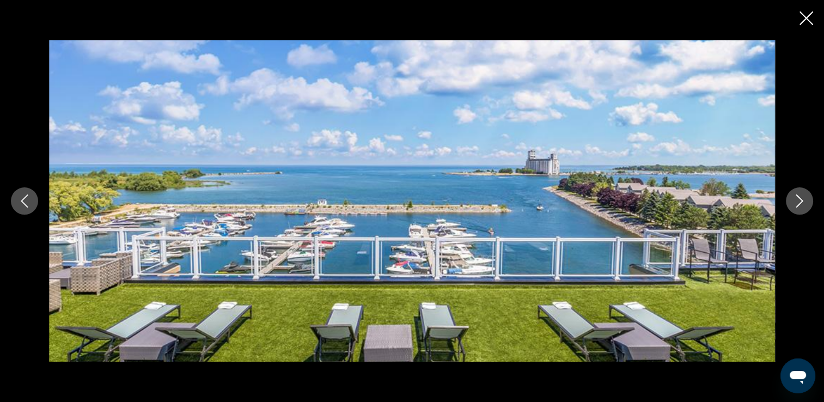
click at [786, 202] on button "Next image" at bounding box center [799, 200] width 27 height 27
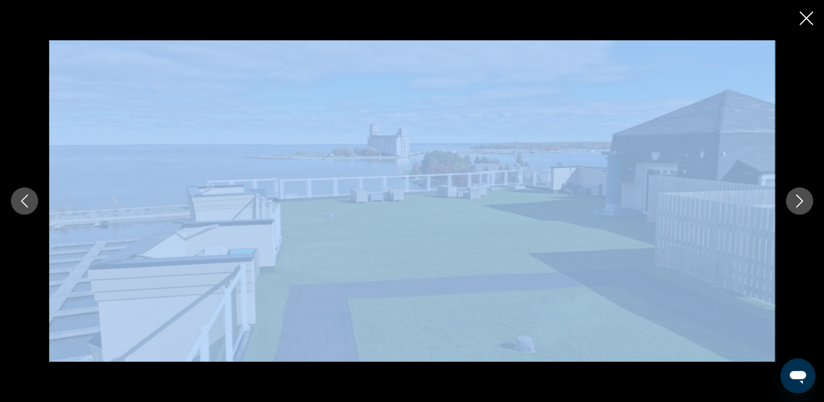
drag, startPoint x: 774, startPoint y: 180, endPoint x: 769, endPoint y: 154, distance: 26.6
click at [769, 154] on div "prev next" at bounding box center [412, 200] width 824 height 321
drag, startPoint x: 769, startPoint y: 154, endPoint x: 806, endPoint y: 193, distance: 54.7
click at [807, 193] on button "Next image" at bounding box center [799, 200] width 27 height 27
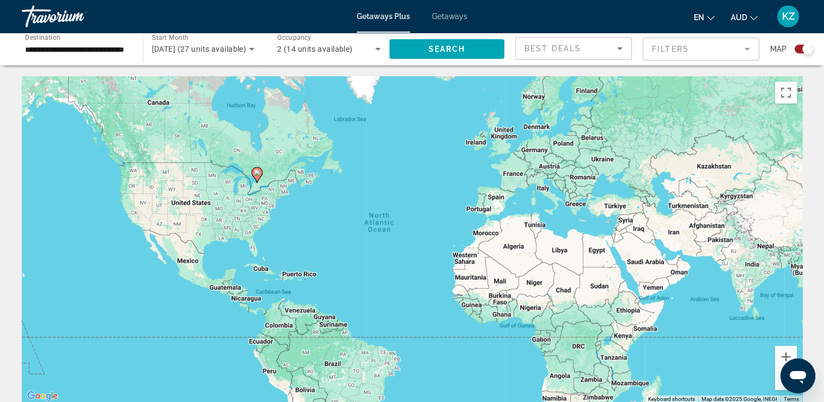
click at [257, 179] on icon "Main content" at bounding box center [257, 175] width 10 height 14
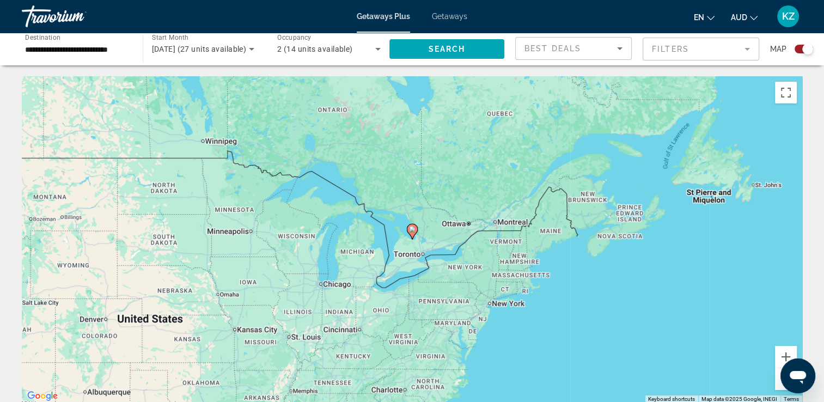
click at [410, 231] on image "Main content" at bounding box center [412, 229] width 7 height 7
type input "**********"
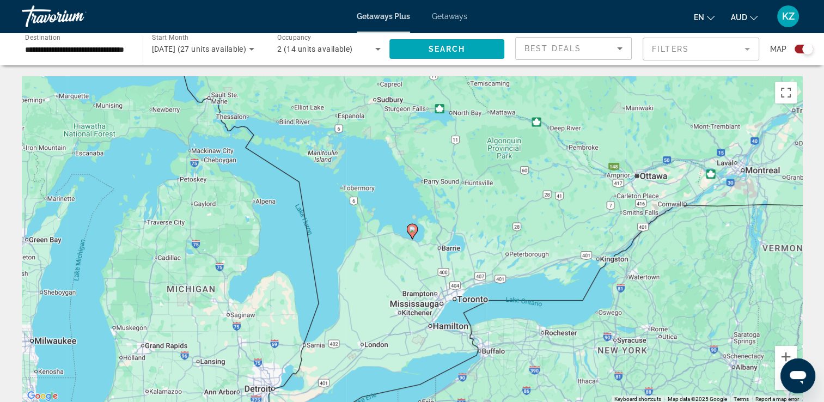
click at [408, 234] on gmp-advanced-marker "Main content" at bounding box center [412, 231] width 11 height 16
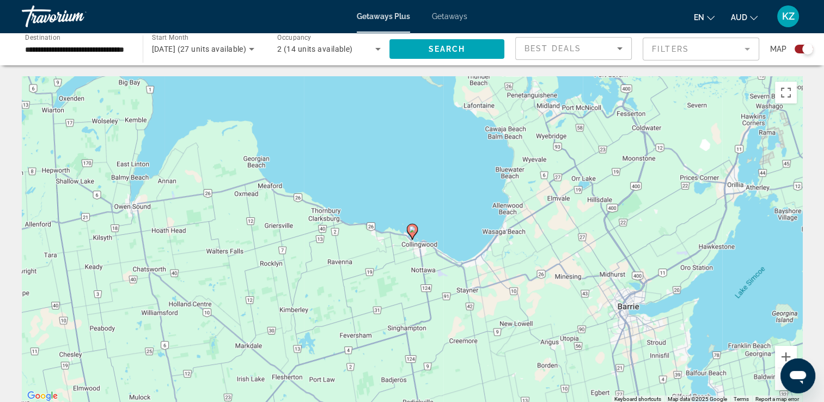
click at [411, 227] on image "Main content" at bounding box center [412, 229] width 7 height 7
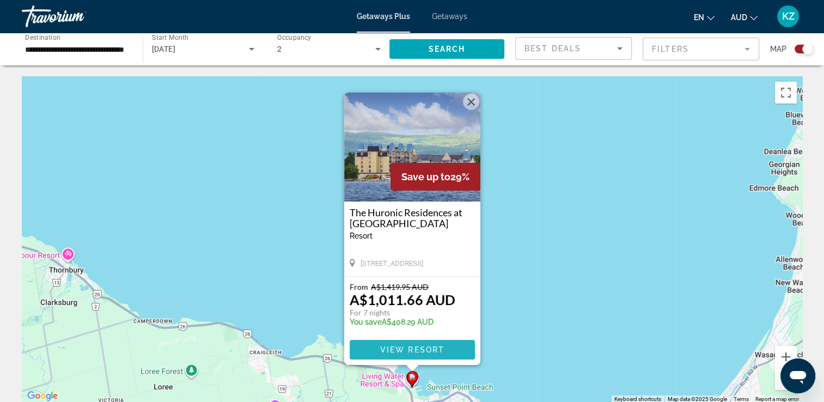
click at [460, 352] on span "Main content" at bounding box center [411, 349] width 125 height 26
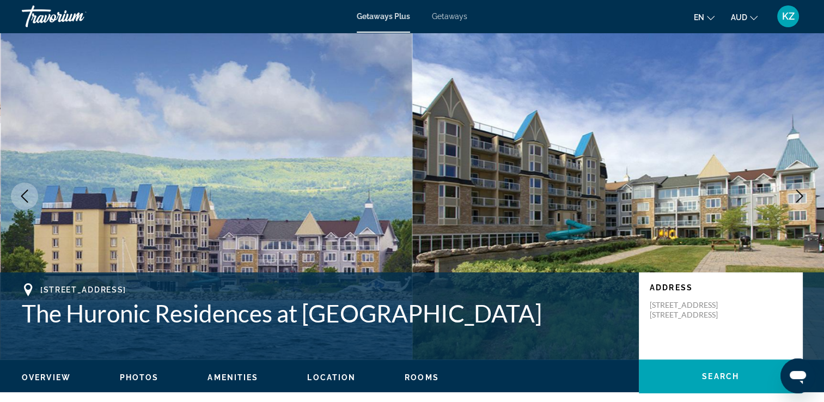
click at [801, 194] on icon "Next image" at bounding box center [799, 195] width 13 height 13
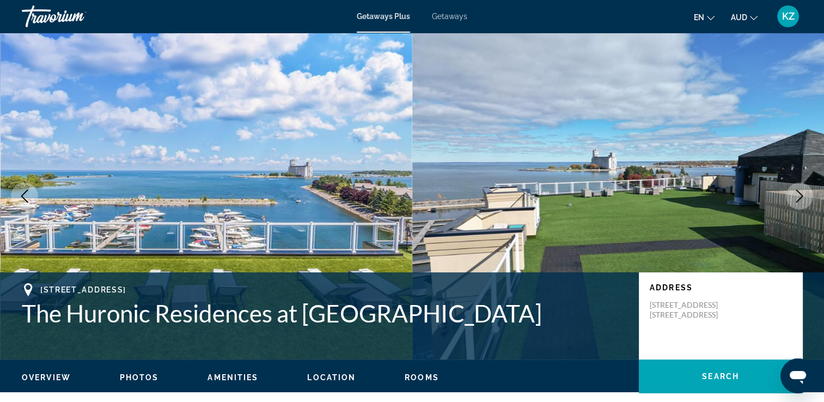
click at [801, 194] on icon "Next image" at bounding box center [799, 195] width 13 height 13
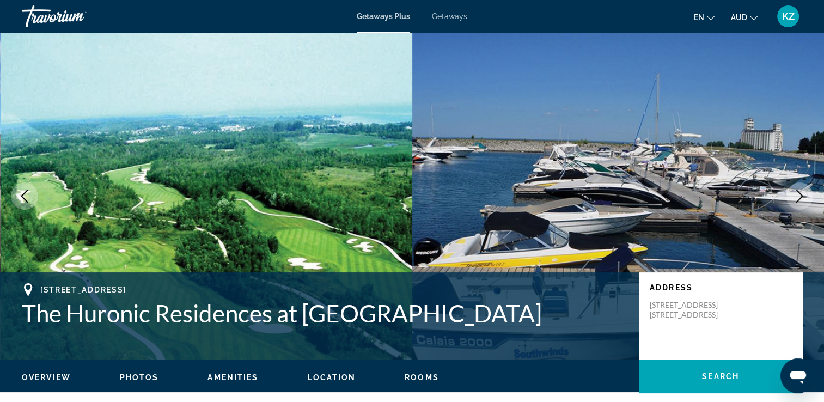
click at [801, 194] on icon "Next image" at bounding box center [799, 195] width 13 height 13
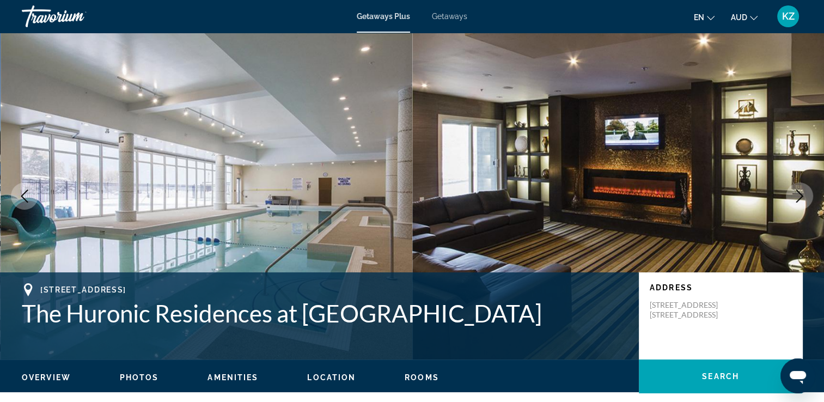
click at [798, 197] on icon "Next image" at bounding box center [799, 195] width 13 height 13
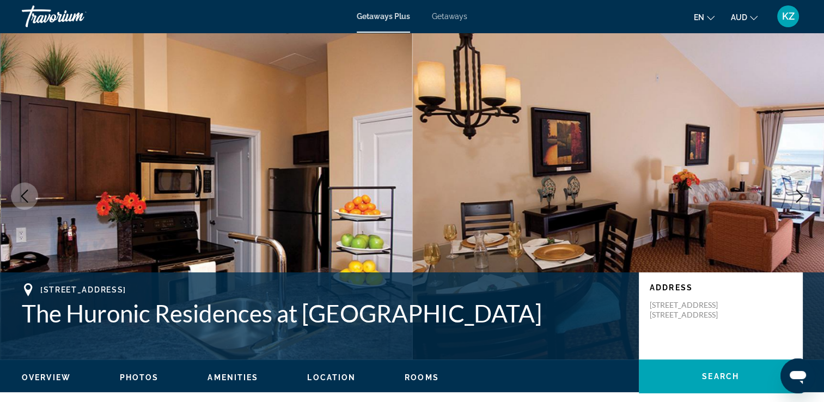
click at [802, 189] on icon "Next image" at bounding box center [799, 195] width 13 height 13
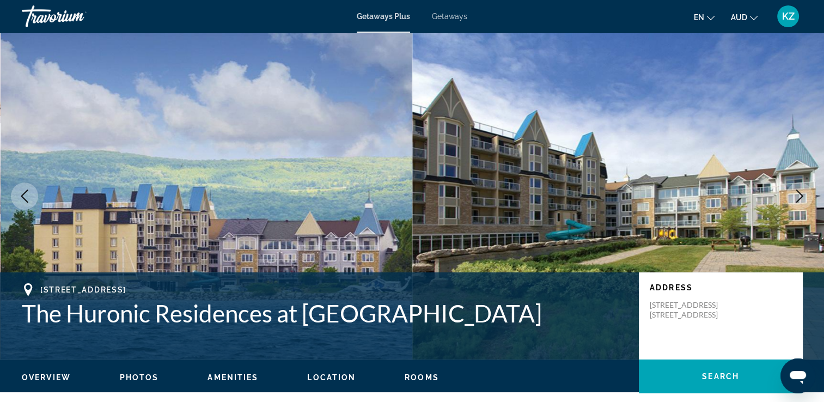
click at [802, 190] on icon "Next image" at bounding box center [799, 195] width 13 height 13
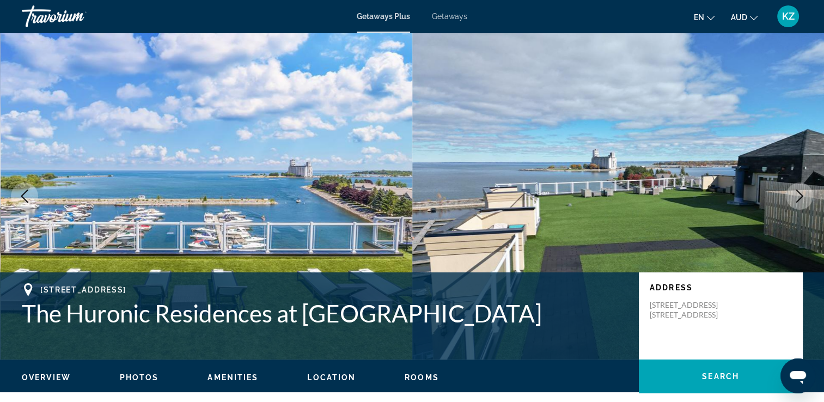
click at [801, 191] on icon "Next image" at bounding box center [799, 195] width 13 height 13
